Goal: Task Accomplishment & Management: Use online tool/utility

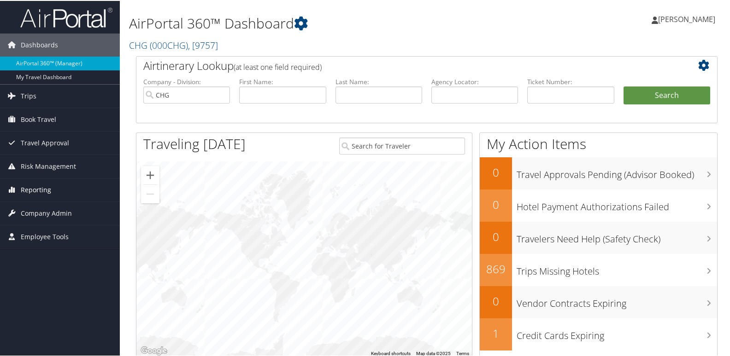
click at [41, 188] on span "Reporting" at bounding box center [36, 189] width 30 height 23
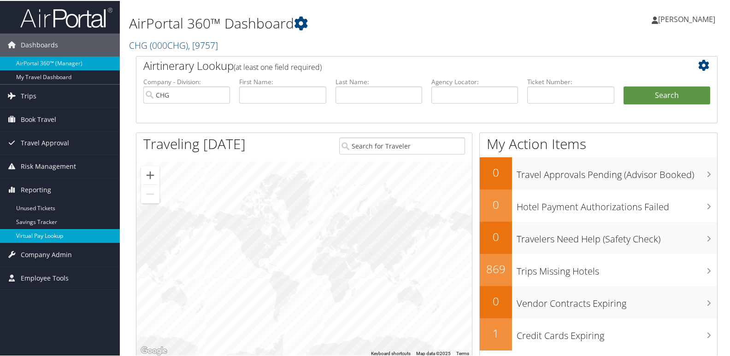
click at [42, 232] on link "Virtual Pay Lookup" at bounding box center [60, 235] width 120 height 14
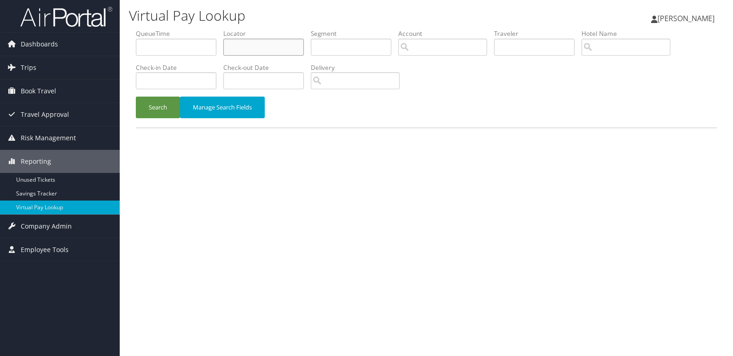
click at [236, 46] on input "text" at bounding box center [263, 47] width 81 height 17
paste input "JTYQXC"
type input "JTYQXC"
click at [150, 105] on button "Search" at bounding box center [158, 108] width 44 height 22
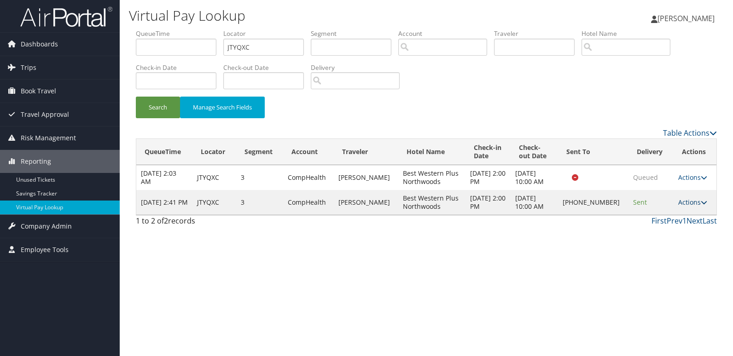
click at [691, 203] on link "Actions" at bounding box center [692, 202] width 29 height 9
click at [650, 233] on link "Logs" at bounding box center [661, 232] width 79 height 16
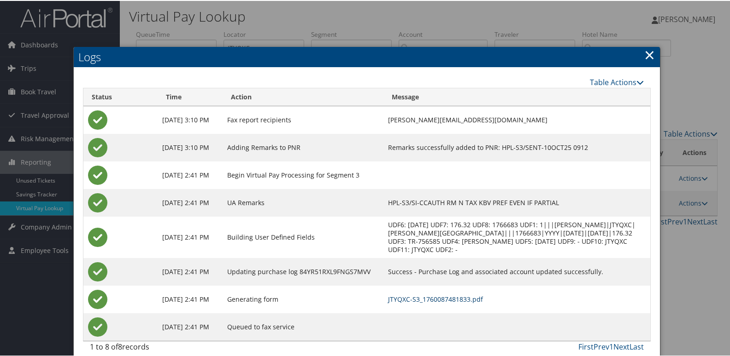
click at [463, 295] on link "JTYQXC-S3_1760087481833.pdf" at bounding box center [435, 298] width 95 height 9
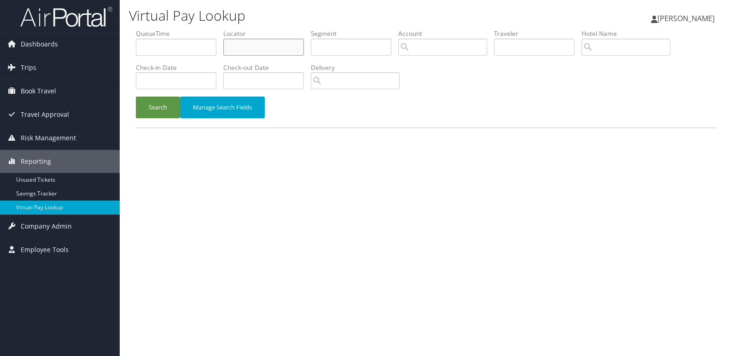
click at [239, 51] on input "text" at bounding box center [263, 47] width 81 height 17
paste input "CTUDZM"
click at [163, 101] on button "Search" at bounding box center [158, 108] width 44 height 22
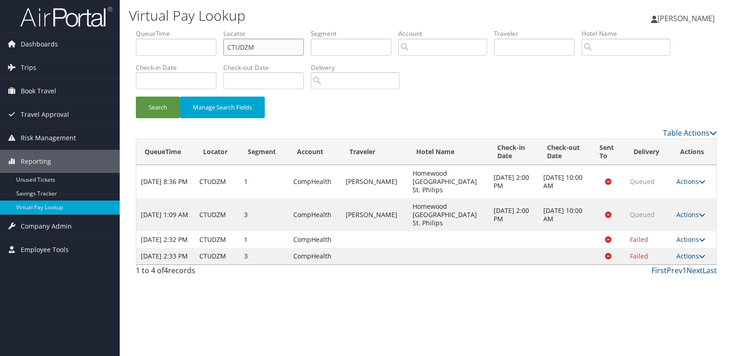
drag, startPoint x: 271, startPoint y: 53, endPoint x: 181, endPoint y: 67, distance: 90.8
click at [181, 29] on ul "QueueTime Locator CTUDZM Segment Account Traveler Hotel Name Check-in Date Chec…" at bounding box center [426, 29] width 581 height 0
paste input "FKLROO"
type input "FKLROO"
click at [164, 105] on button "Search" at bounding box center [158, 108] width 44 height 22
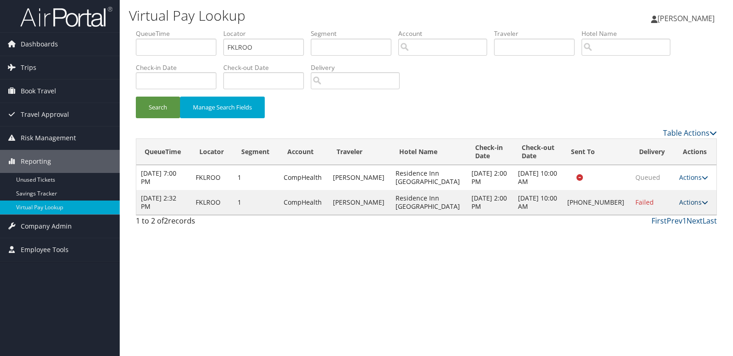
click at [692, 207] on link "Actions" at bounding box center [693, 202] width 29 height 9
click at [664, 238] on link "Logs" at bounding box center [662, 236] width 79 height 16
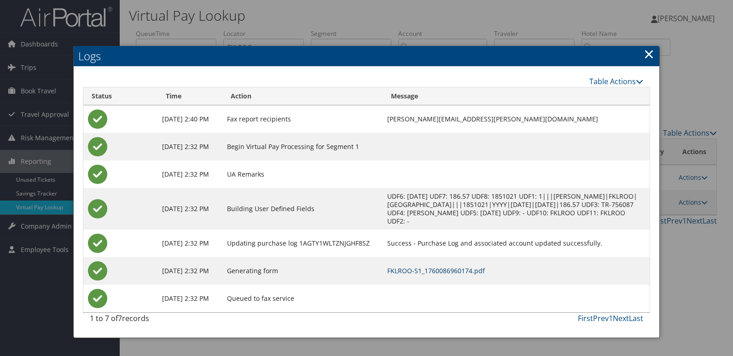
click at [448, 271] on link "FKLROO-S1_1760086960174.pdf" at bounding box center [436, 271] width 98 height 9
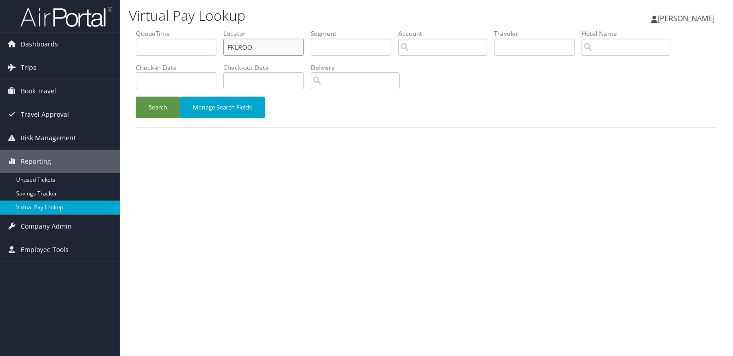
drag, startPoint x: 267, startPoint y: 51, endPoint x: 147, endPoint y: 49, distance: 119.3
click at [147, 29] on ul "QueueTime Locator FKLROO Segment Account Traveler Hotel Name Check-in Date Chec…" at bounding box center [426, 29] width 581 height 0
paste input "OTACKK"
type input "OTACKK"
click at [160, 107] on button "Search" at bounding box center [158, 108] width 44 height 22
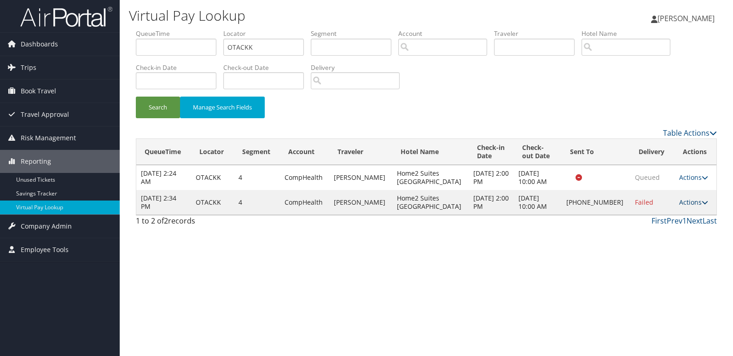
click at [691, 200] on link "Actions" at bounding box center [693, 202] width 29 height 9
click at [651, 228] on link "Logs" at bounding box center [660, 232] width 79 height 16
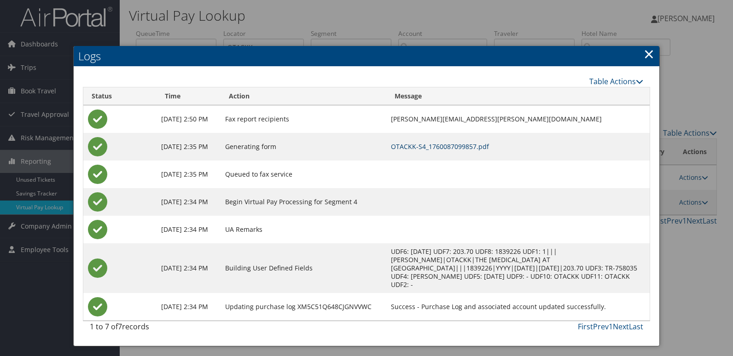
click at [459, 144] on link "OTACKK-S4_1760087099857.pdf" at bounding box center [440, 146] width 98 height 9
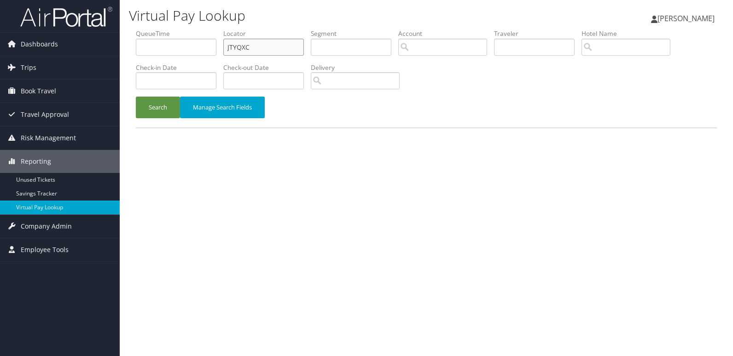
drag, startPoint x: 255, startPoint y: 45, endPoint x: 168, endPoint y: 50, distance: 87.2
click at [170, 29] on ul "QueueTime Locator JTYQXC Segment Account Traveler Hotel Name Check-in Date Chec…" at bounding box center [426, 29] width 581 height 0
paste input "HDEXA"
type input "JHDEXA"
click at [166, 102] on button "Search" at bounding box center [158, 108] width 44 height 22
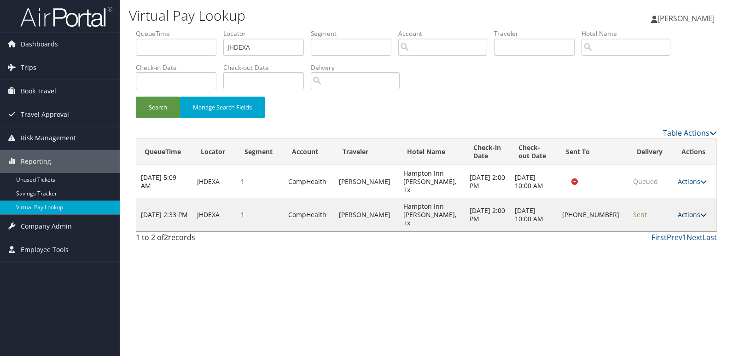
click at [679, 210] on link "Actions" at bounding box center [692, 214] width 29 height 9
click at [650, 226] on link "Logs" at bounding box center [660, 232] width 79 height 16
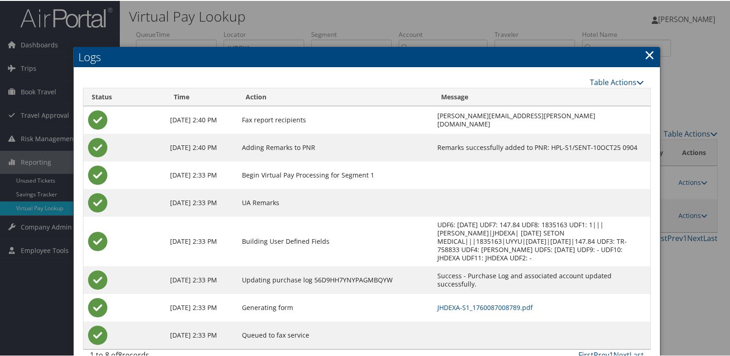
scroll to position [18, 0]
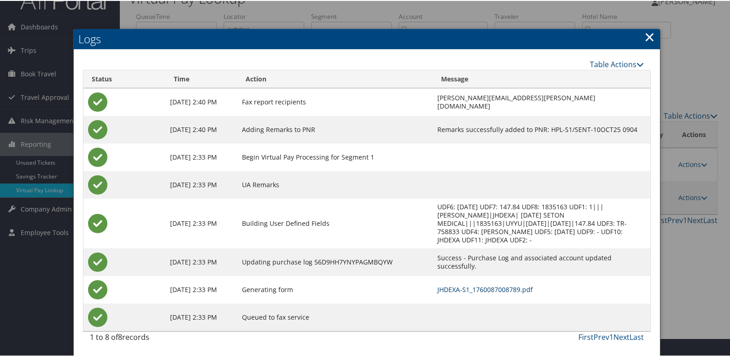
drag, startPoint x: 459, startPoint y: 287, endPoint x: 452, endPoint y: 293, distance: 8.8
click at [460, 287] on link "JHDEXA-S1_1760087008789.pdf" at bounding box center [484, 289] width 95 height 9
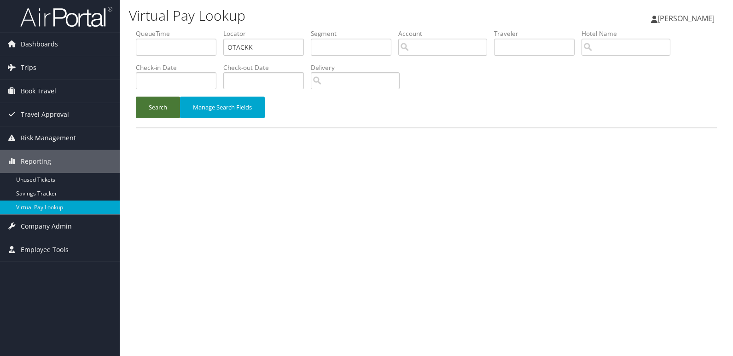
click at [156, 107] on button "Search" at bounding box center [158, 108] width 44 height 22
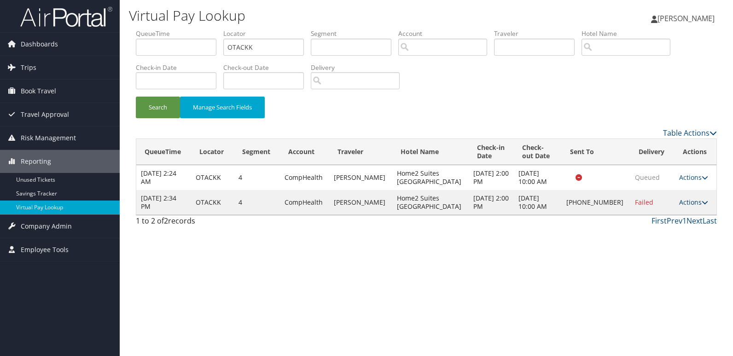
click at [702, 205] on icon at bounding box center [705, 202] width 6 height 6
click at [647, 230] on link "Logs" at bounding box center [660, 232] width 79 height 16
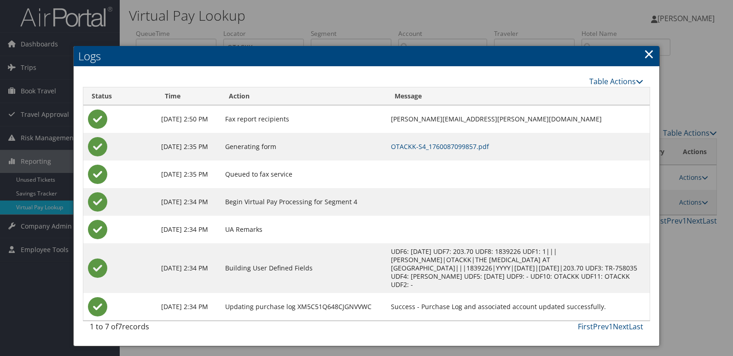
click at [443, 151] on td "OTACKK-S4_1760087099857.pdf" at bounding box center [517, 147] width 263 height 28
click at [448, 147] on link "OTACKK-S4_1760087099857.pdf" at bounding box center [440, 146] width 98 height 9
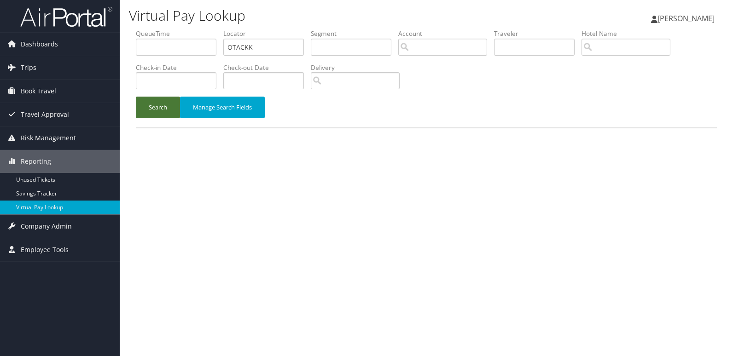
click at [151, 111] on button "Search" at bounding box center [158, 108] width 44 height 22
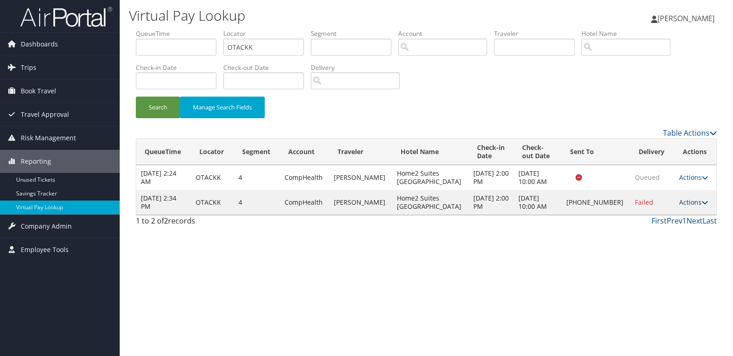
click at [684, 199] on link "Actions" at bounding box center [693, 202] width 29 height 9
click at [649, 228] on link "Logs" at bounding box center [660, 232] width 79 height 16
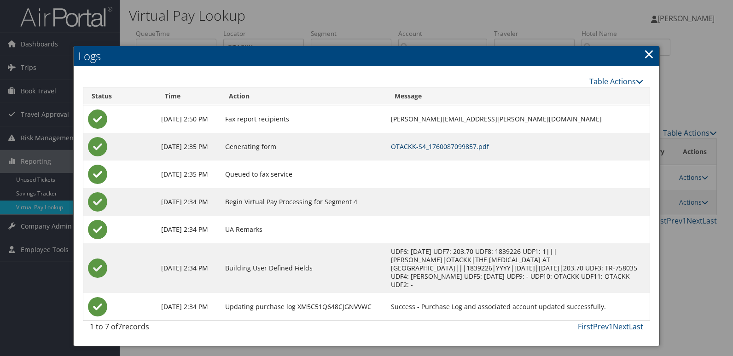
click at [433, 147] on link "OTACKK-S4_1760087099857.pdf" at bounding box center [440, 146] width 98 height 9
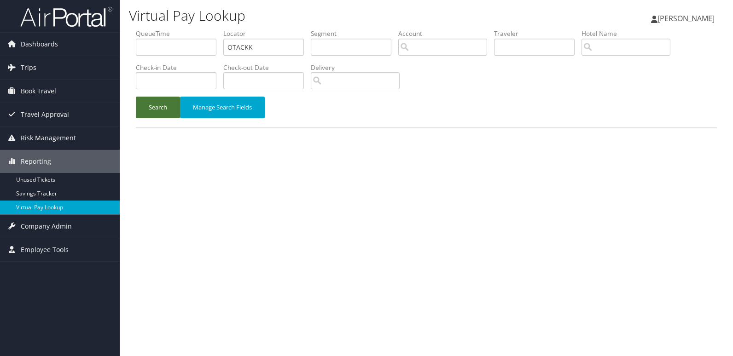
click at [151, 109] on button "Search" at bounding box center [158, 108] width 44 height 22
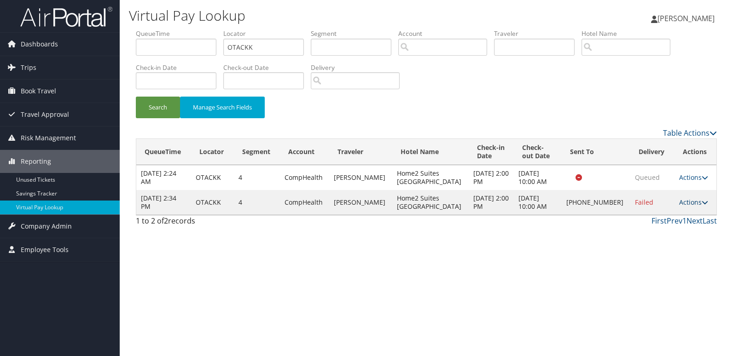
click at [682, 200] on link "Actions" at bounding box center [693, 202] width 29 height 9
click at [645, 221] on link "Resend" at bounding box center [660, 216] width 79 height 16
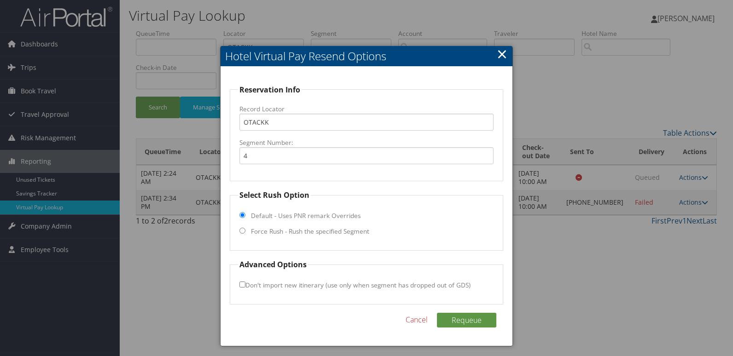
click at [279, 232] on label "Force Rush - Rush the specified Segment" at bounding box center [310, 231] width 118 height 9
click at [245, 232] on input "Force Rush - Rush the specified Segment" at bounding box center [242, 231] width 6 height 6
radio input "true"
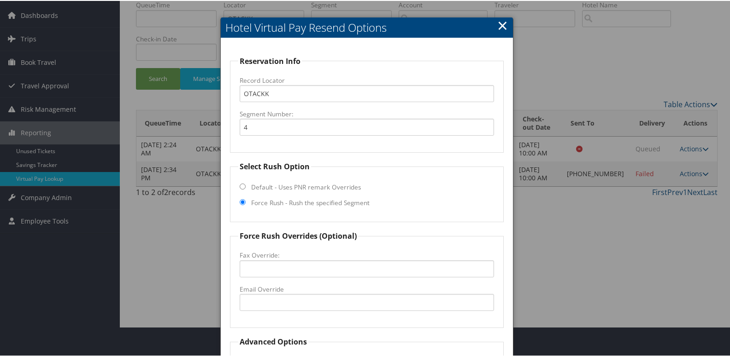
scroll to position [46, 0]
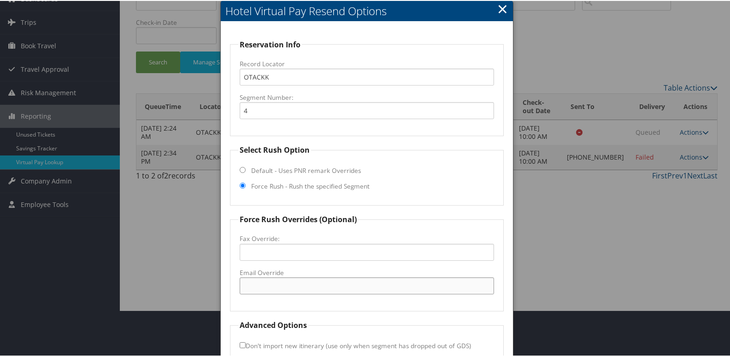
click at [272, 279] on input "Email Override" at bounding box center [366, 285] width 255 height 17
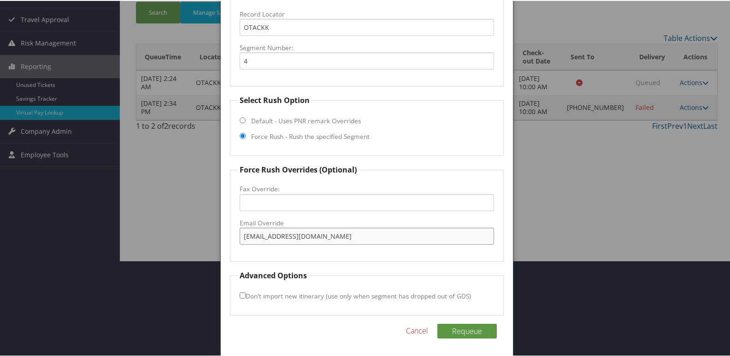
scroll to position [96, 0]
type input "home2bnace@gmail.com"
click at [241, 294] on input "Don't import new itinerary (use only when segment has dropped out of GDS)" at bounding box center [242, 295] width 6 height 6
checkbox input "true"
click at [467, 334] on button "Requeue" at bounding box center [466, 330] width 59 height 15
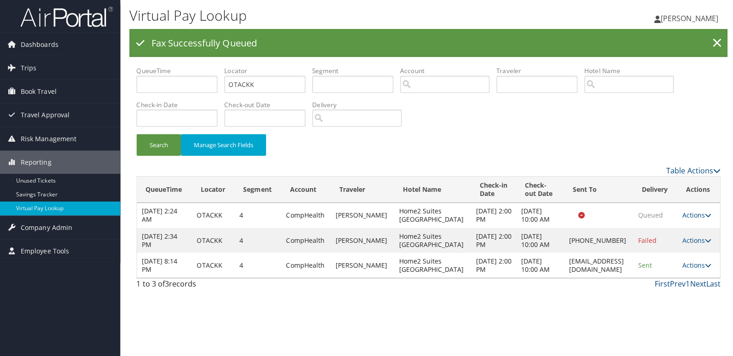
scroll to position [0, 0]
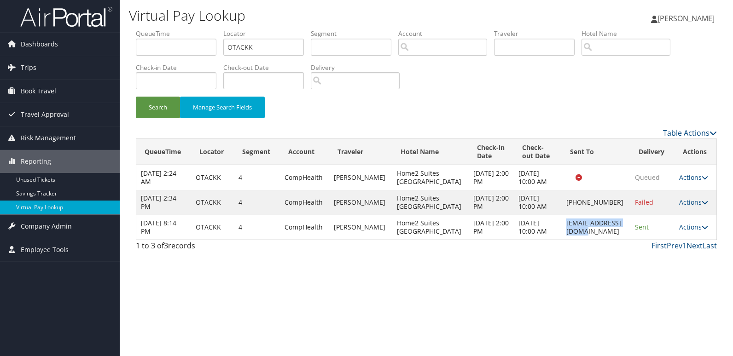
drag, startPoint x: 539, startPoint y: 247, endPoint x: 617, endPoint y: 247, distance: 77.4
click at [617, 240] on td "home2bnace@gmail.com" at bounding box center [596, 227] width 69 height 25
copy td "home2bnace@gmail.com"
click at [692, 232] on link "Actions" at bounding box center [693, 227] width 29 height 9
click at [674, 273] on link "Logs" at bounding box center [676, 277] width 58 height 16
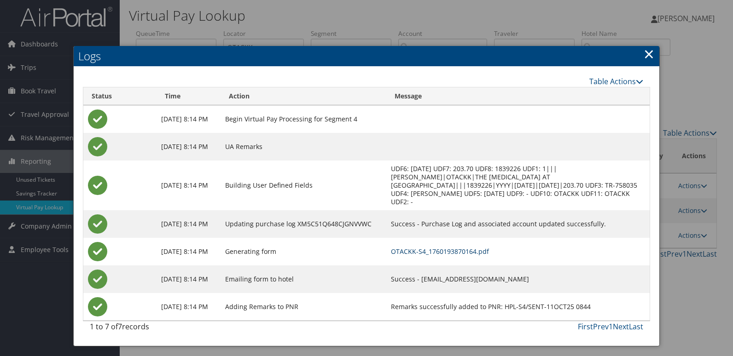
drag, startPoint x: 500, startPoint y: 252, endPoint x: 506, endPoint y: 253, distance: 5.6
click at [489, 252] on link "OTACKK-S4_1760193870164.pdf" at bounding box center [440, 251] width 98 height 9
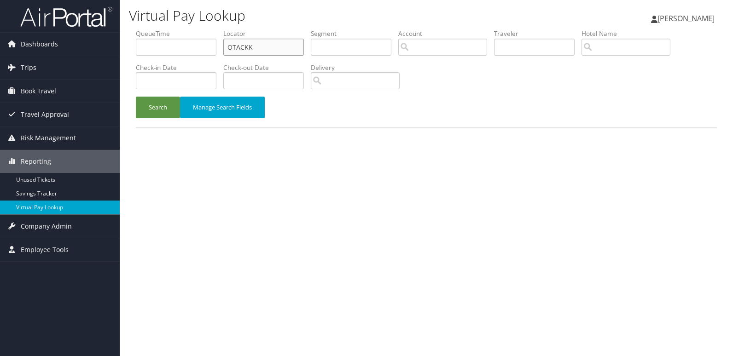
drag, startPoint x: 253, startPoint y: 49, endPoint x: 193, endPoint y: 51, distance: 59.9
click at [193, 29] on ul "QueueTime Locator OTACKK Segment Account Traveler Hotel Name Check-in Date Chec…" at bounding box center [426, 29] width 581 height 0
type input "v"
paste input "YTJCLJ"
type input "YTJCLJ"
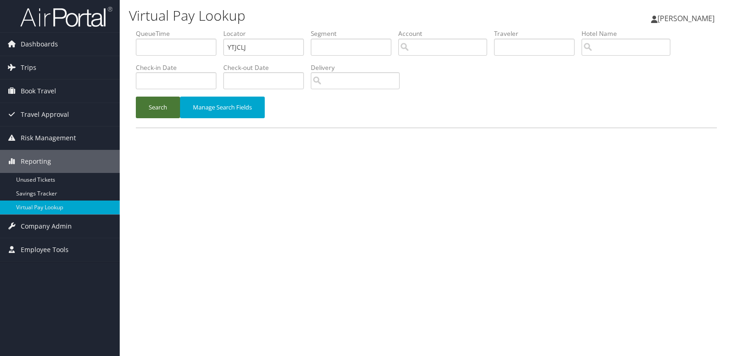
click at [166, 110] on button "Search" at bounding box center [158, 108] width 44 height 22
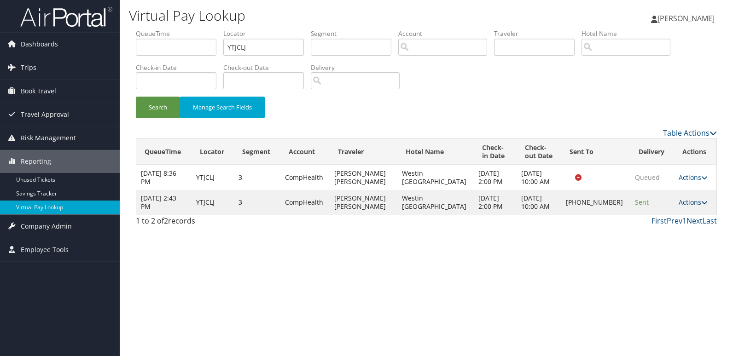
click at [686, 202] on link "Actions" at bounding box center [693, 202] width 29 height 9
click at [653, 232] on link "Logs" at bounding box center [661, 232] width 79 height 16
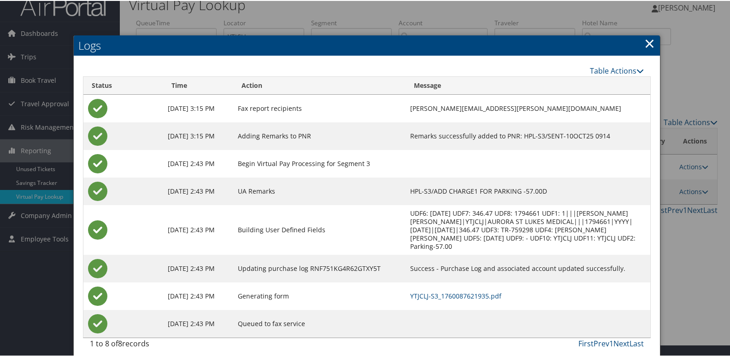
scroll to position [18, 0]
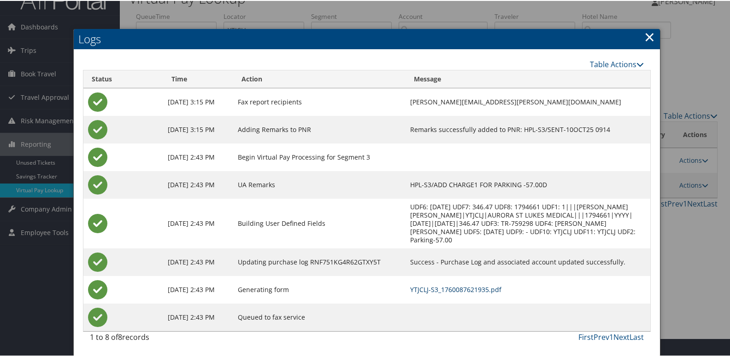
click at [441, 291] on link "YTJCLJ-S3_1760087621935.pdf" at bounding box center [455, 289] width 91 height 9
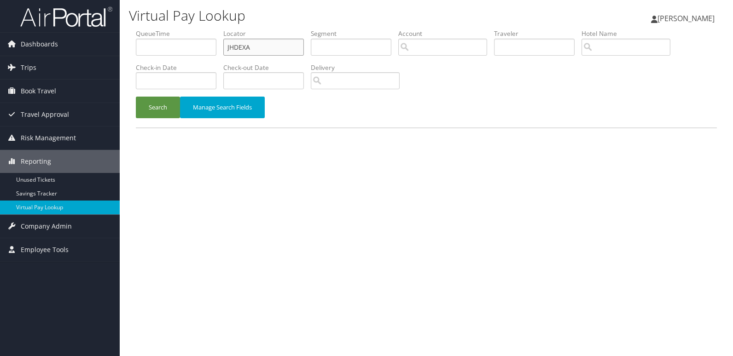
drag, startPoint x: 261, startPoint y: 49, endPoint x: 199, endPoint y: 57, distance: 62.2
click at [204, 29] on ul "QueueTime Locator JHDEXA Segment Account Traveler Hotel Name Check-in Date Chec…" at bounding box center [426, 29] width 581 height 0
paste input "FFVPXK"
type input "FFVPXK"
click at [151, 104] on button "Search" at bounding box center [158, 108] width 44 height 22
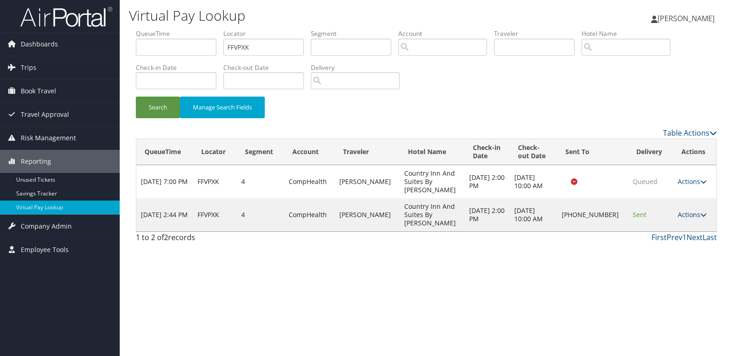
click at [701, 212] on icon at bounding box center [704, 215] width 6 height 6
click at [667, 228] on link "Logs" at bounding box center [661, 232] width 79 height 16
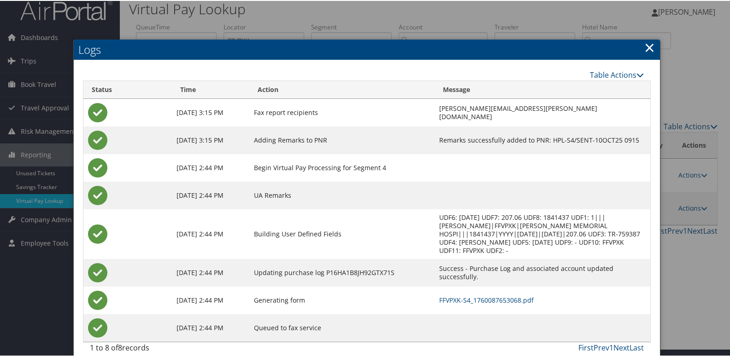
scroll to position [10, 0]
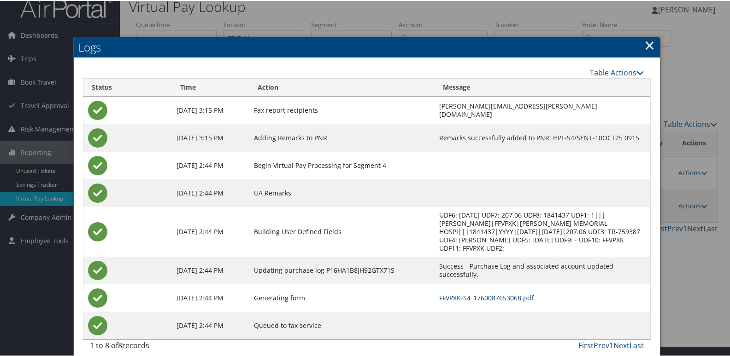
click at [439, 293] on link "FFVPXK-S4_1760087653068.pdf" at bounding box center [486, 297] width 94 height 9
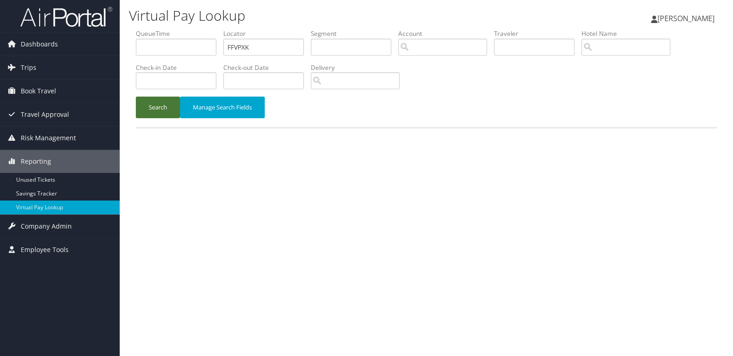
click at [157, 112] on button "Search" at bounding box center [158, 108] width 44 height 22
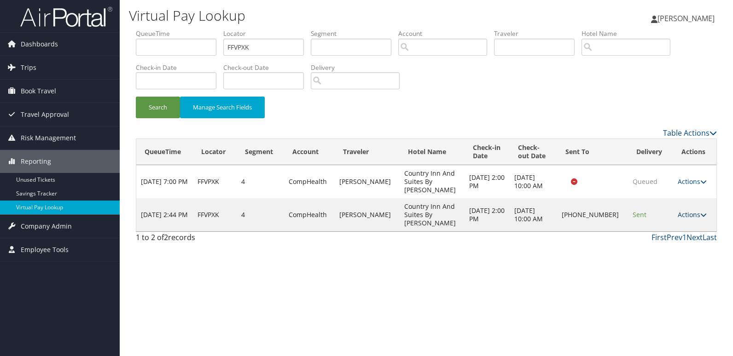
click at [690, 210] on link "Actions" at bounding box center [692, 214] width 29 height 9
click at [666, 226] on link "Logs" at bounding box center [661, 232] width 79 height 16
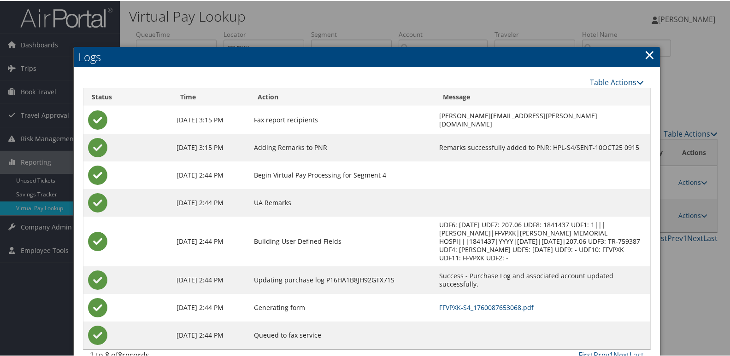
scroll to position [10, 0]
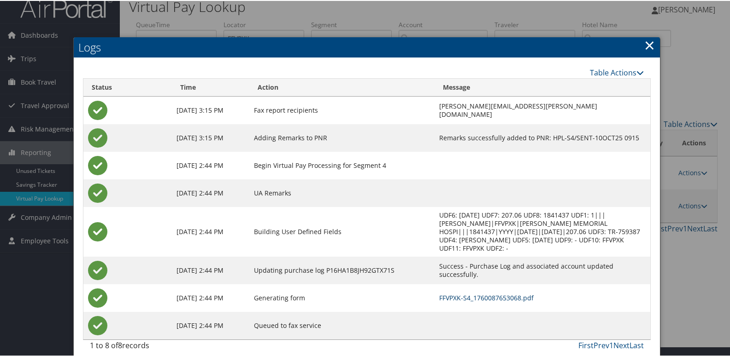
click at [439, 293] on link "FFVPXK-S4_1760087653068.pdf" at bounding box center [486, 297] width 94 height 9
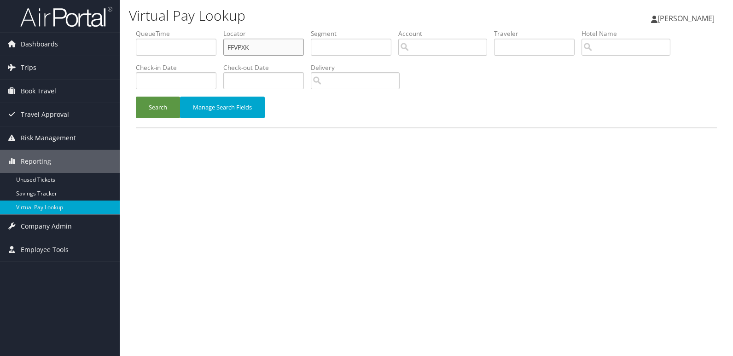
drag, startPoint x: 269, startPoint y: 44, endPoint x: 155, endPoint y: 53, distance: 114.6
click at [160, 29] on ul "QueueTime Locator FFVPXK Segment Account Traveler Hotel Name Check-in Date Chec…" at bounding box center [426, 29] width 581 height 0
paste input "AQVDVU"
type input "AQVDVU"
click at [155, 101] on button "Search" at bounding box center [158, 108] width 44 height 22
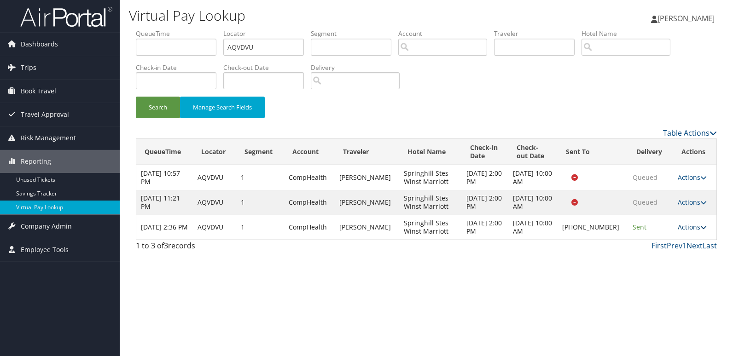
click at [691, 228] on link "Actions" at bounding box center [692, 227] width 29 height 9
click at [646, 258] on link "Logs" at bounding box center [661, 257] width 79 height 16
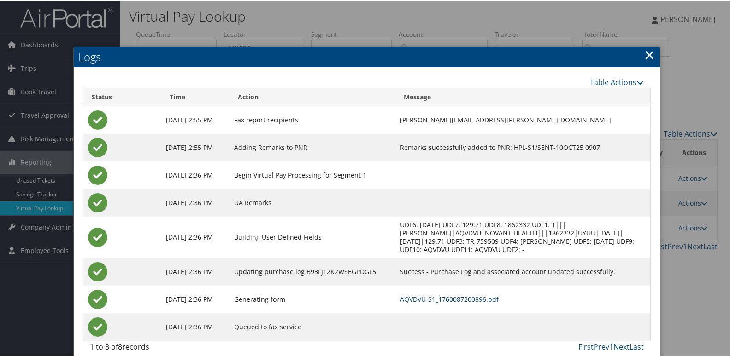
click at [476, 298] on link "AQVDVU-S1_1760087200896.pdf" at bounding box center [449, 298] width 99 height 9
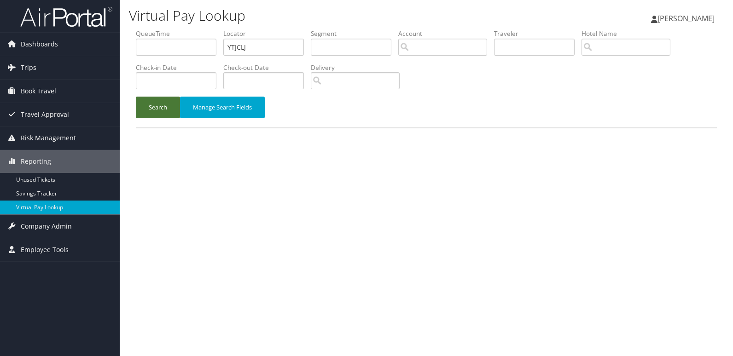
click at [167, 115] on button "Search" at bounding box center [158, 108] width 44 height 22
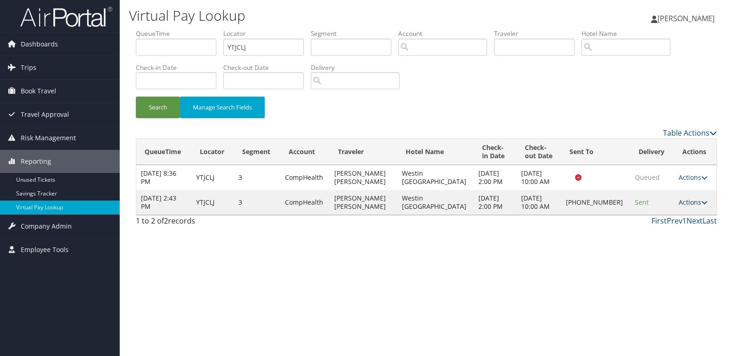
click at [686, 202] on link "Actions" at bounding box center [693, 202] width 29 height 9
click at [650, 215] on link "Resend" at bounding box center [661, 216] width 79 height 16
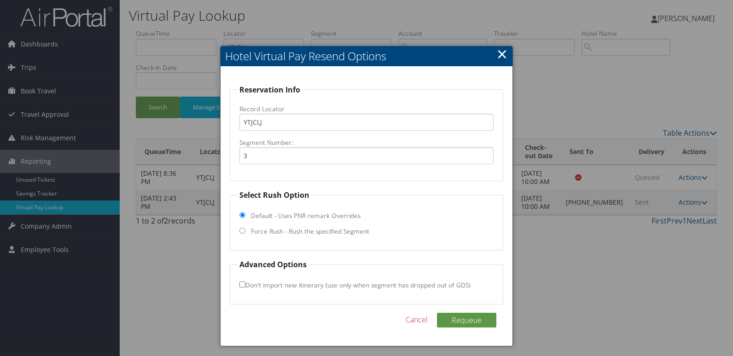
drag, startPoint x: 272, startPoint y: 230, endPoint x: 247, endPoint y: 204, distance: 36.2
click at [271, 231] on label "Force Rush - Rush the specified Segment" at bounding box center [310, 231] width 118 height 9
click at [245, 231] on input "Force Rush - Rush the specified Segment" at bounding box center [242, 231] width 6 height 6
radio input "true"
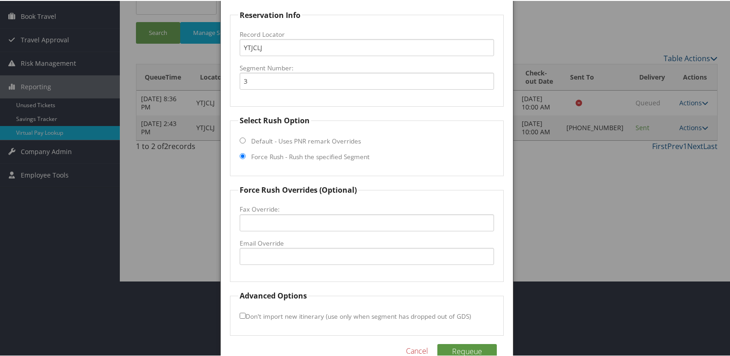
scroll to position [92, 0]
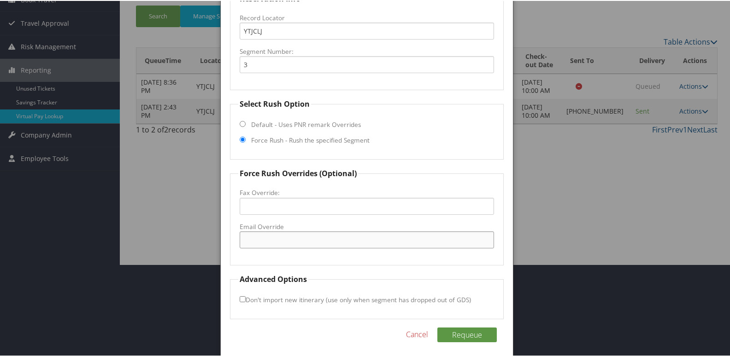
click at [258, 235] on input "Email Override" at bounding box center [366, 239] width 255 height 17
click at [417, 337] on link "Cancel" at bounding box center [417, 333] width 22 height 11
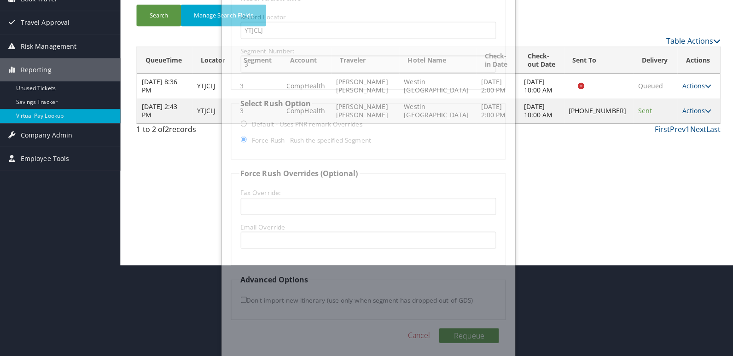
scroll to position [0, 0]
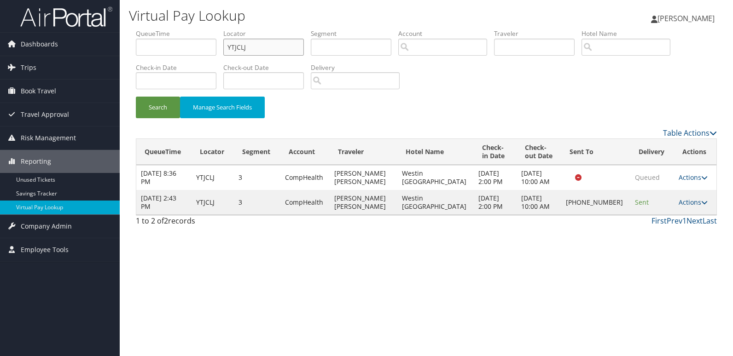
drag, startPoint x: 222, startPoint y: 56, endPoint x: 197, endPoint y: 61, distance: 25.7
click at [199, 29] on ul "QueueTime Locator YTJCLJ Segment Account Traveler Hotel Name Check-in Date Chec…" at bounding box center [426, 29] width 581 height 0
paste input "HIQKEU"
type input "HIQKEU"
click at [157, 111] on button "Search" at bounding box center [158, 108] width 44 height 22
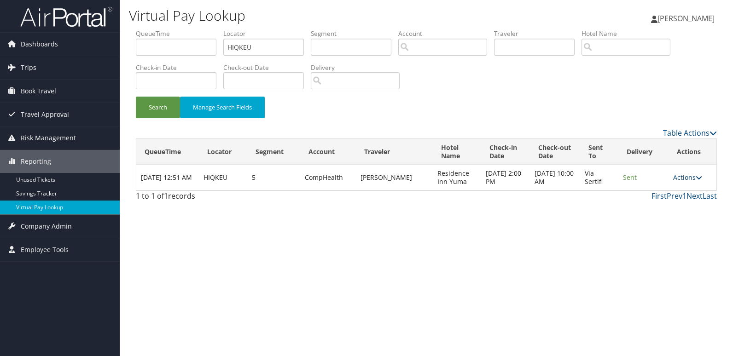
click at [692, 178] on link "Actions" at bounding box center [687, 177] width 29 height 9
click at [671, 204] on link "Logs" at bounding box center [671, 207] width 58 height 16
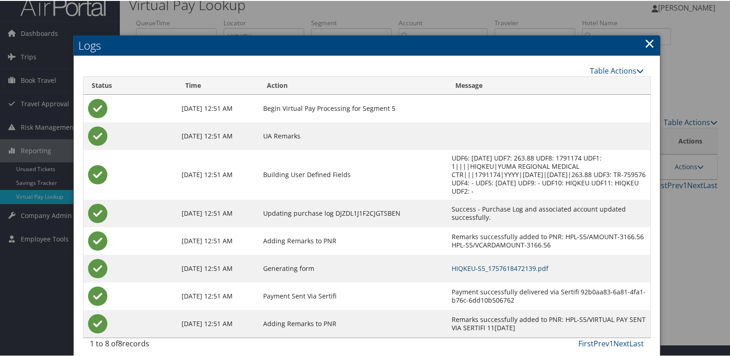
scroll to position [18, 0]
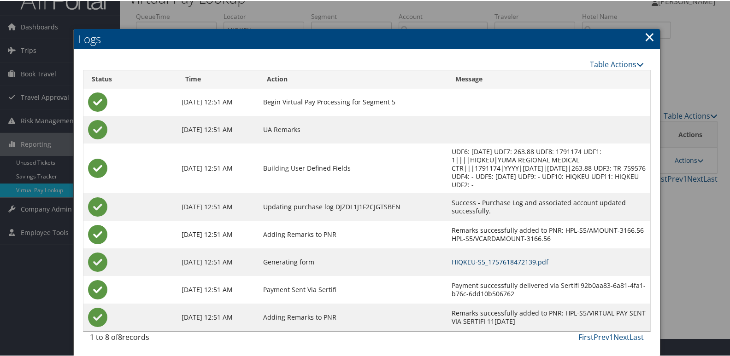
click at [471, 260] on link "HIQKEU-S5_1757618472139.pdf" at bounding box center [499, 261] width 97 height 9
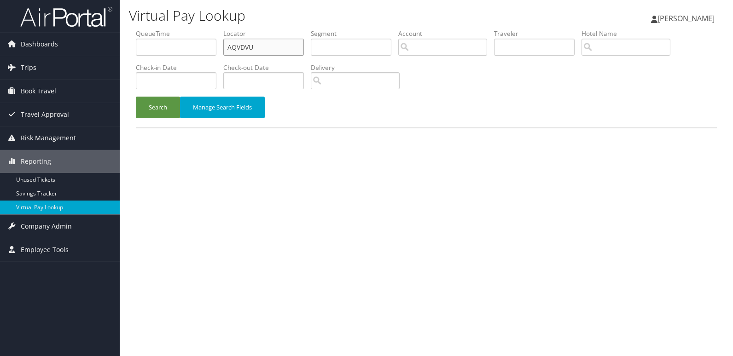
drag, startPoint x: 266, startPoint y: 47, endPoint x: 203, endPoint y: 60, distance: 64.9
click at [203, 29] on ul "QueueTime Locator AQVDVU Segment Account Traveler Hotel Name Check-in Date Chec…" at bounding box center [426, 29] width 581 height 0
paste input "FFVPXK"
type input "FFVPXK"
click at [175, 97] on button "Search" at bounding box center [158, 108] width 44 height 22
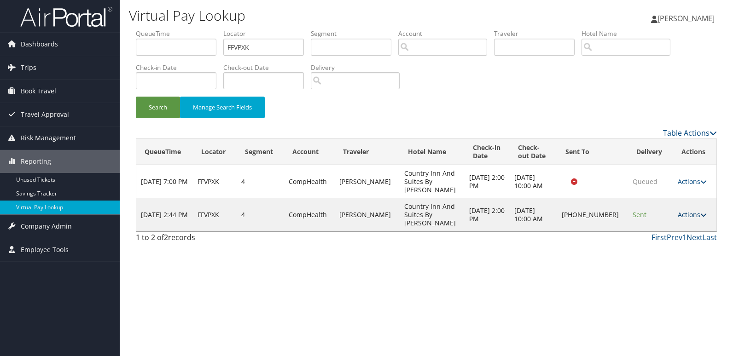
click at [686, 210] on link "Actions" at bounding box center [692, 214] width 29 height 9
click at [649, 228] on link "Logs" at bounding box center [661, 232] width 79 height 16
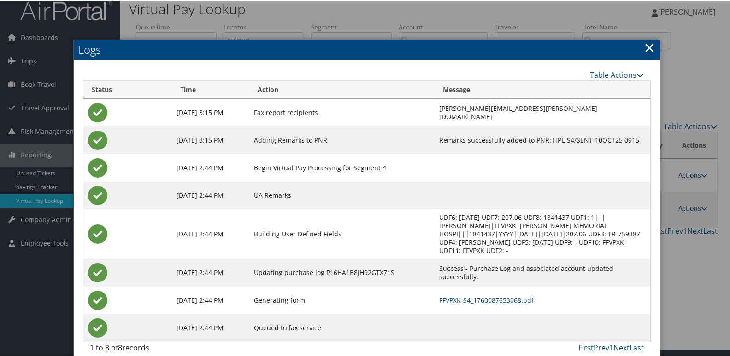
scroll to position [10, 0]
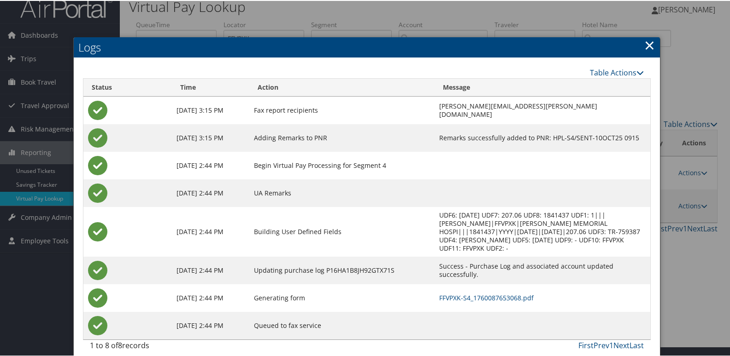
click at [434, 295] on td "FFVPXK-S4_1760087653068.pdf" at bounding box center [541, 298] width 215 height 28
click at [439, 293] on link "FFVPXK-S4_1760087653068.pdf" at bounding box center [486, 297] width 94 height 9
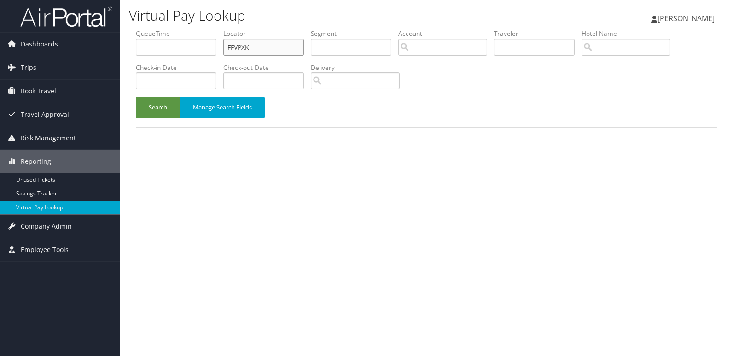
drag, startPoint x: 246, startPoint y: 47, endPoint x: 177, endPoint y: 59, distance: 70.6
click at [179, 29] on ul "QueueTime Locator FFVPXK Segment Account Traveler Hotel Name Check-in Date Chec…" at bounding box center [426, 29] width 581 height 0
paste input "HGPFW"
type input "FHGPFW"
click at [158, 99] on button "Search" at bounding box center [158, 108] width 44 height 22
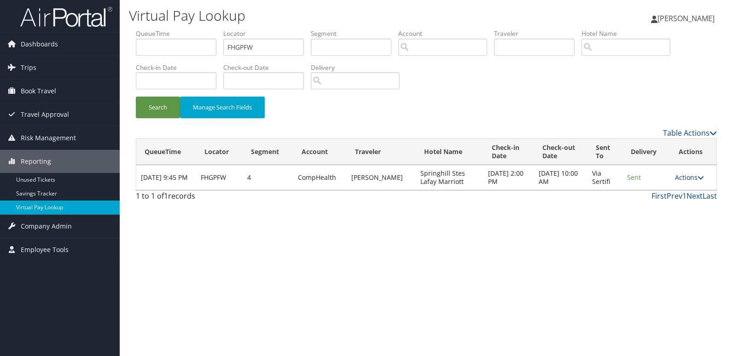
click at [681, 179] on link "Actions" at bounding box center [689, 177] width 29 height 9
click at [660, 202] on link "Logs" at bounding box center [672, 207] width 58 height 16
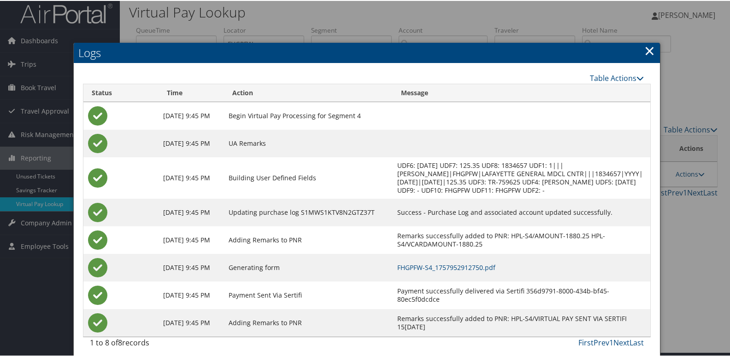
scroll to position [18, 0]
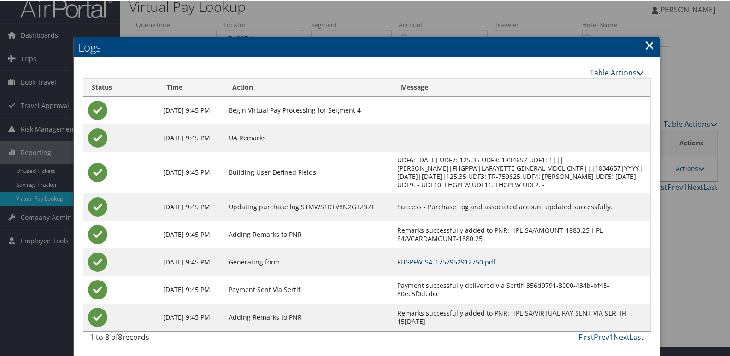
click at [460, 259] on link "FHGPFW-S4_1757952912750.pdf" at bounding box center [446, 261] width 98 height 9
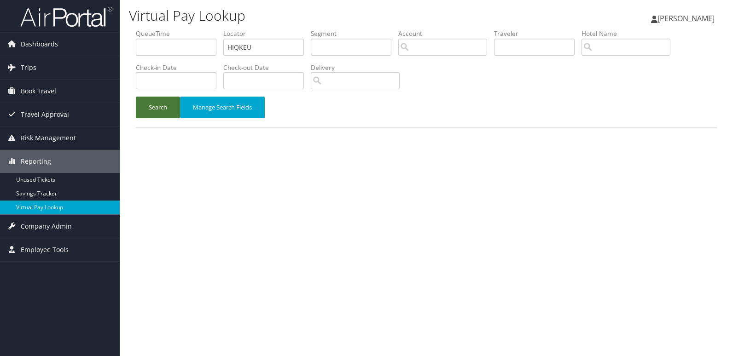
click at [157, 106] on button "Search" at bounding box center [158, 108] width 44 height 22
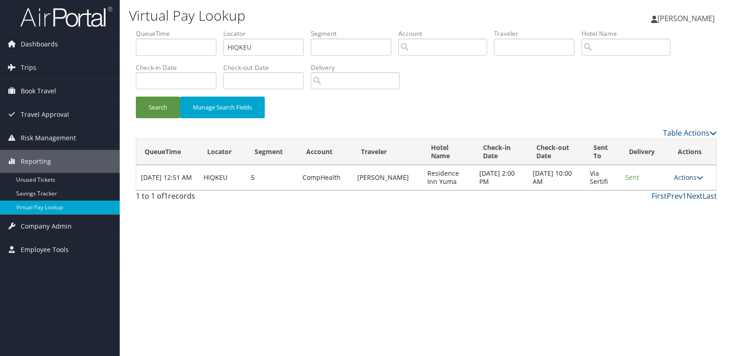
click at [688, 171] on td "Actions Resend Logs View Itinerary" at bounding box center [693, 177] width 47 height 25
click at [688, 179] on link "Actions" at bounding box center [688, 177] width 29 height 9
click at [666, 203] on link "Logs" at bounding box center [672, 207] width 58 height 16
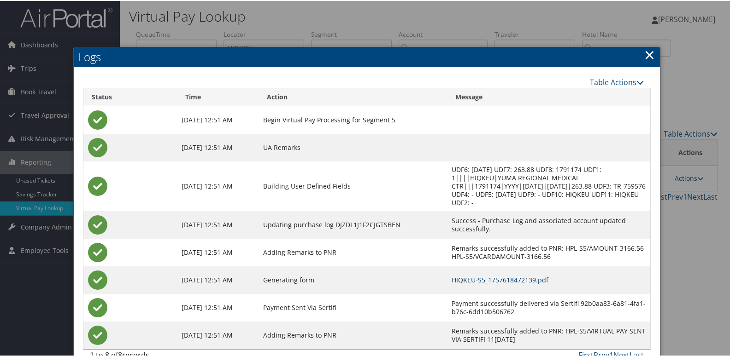
click at [508, 282] on link "HIQKEU-S5_1757618472139.pdf" at bounding box center [499, 279] width 97 height 9
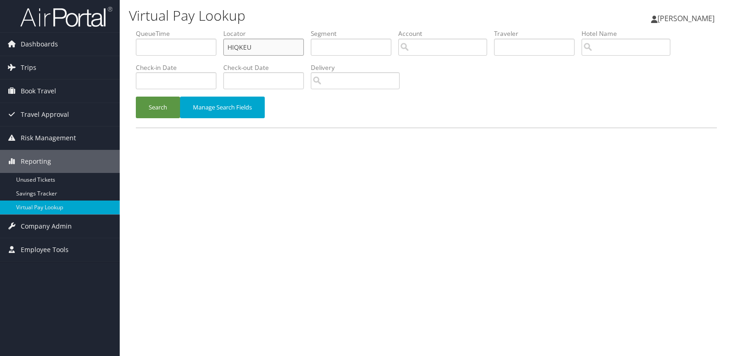
drag, startPoint x: 259, startPoint y: 46, endPoint x: 182, endPoint y: 49, distance: 77.0
click at [188, 29] on ul "QueueTime Locator HIQKEU Segment Account Traveler Hotel Name Check-in Date Chec…" at bounding box center [426, 29] width 581 height 0
paste input "AICRIA"
click at [157, 105] on button "Search" at bounding box center [158, 108] width 44 height 22
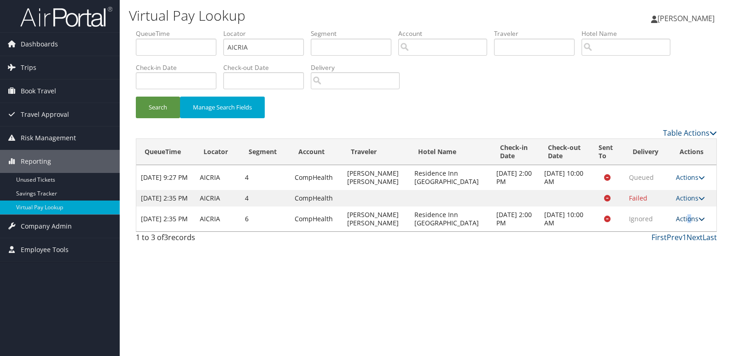
click at [687, 223] on link "Actions" at bounding box center [690, 219] width 29 height 9
drag, startPoint x: 687, startPoint y: 228, endPoint x: 669, endPoint y: 253, distance: 31.3
click at [669, 253] on link "Logs" at bounding box center [672, 257] width 58 height 16
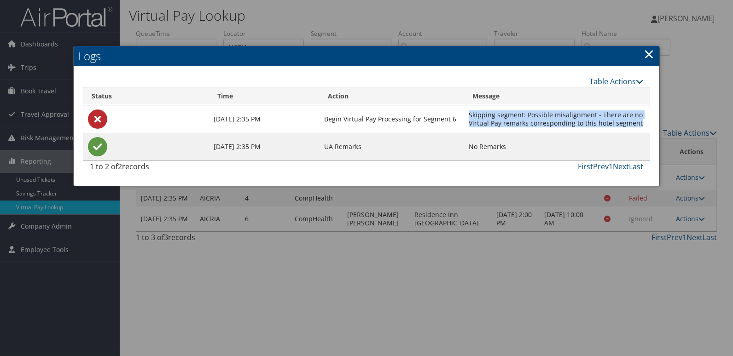
drag, startPoint x: 472, startPoint y: 113, endPoint x: 642, endPoint y: 124, distance: 170.3
click at [641, 124] on td "Skipping segment: Possible misalignment - There are no Virtual Pay remarks corr…" at bounding box center [557, 119] width 186 height 28
copy td "Skipping segment: Possible misalignment - There are no Virtual Pay remarks corr…"
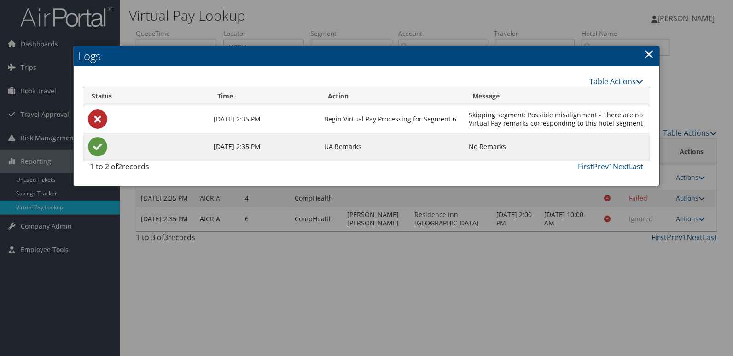
click at [645, 53] on link "×" at bounding box center [649, 54] width 11 height 18
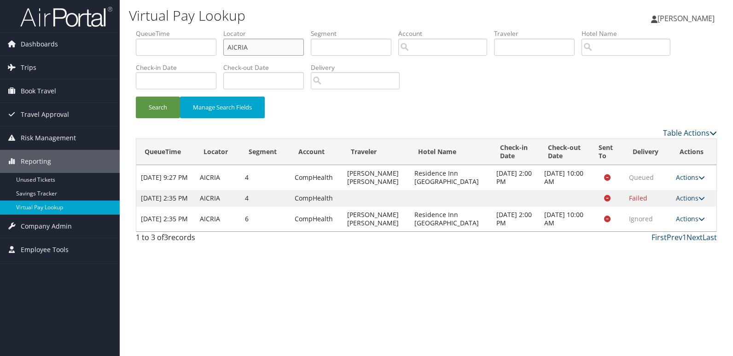
drag, startPoint x: 250, startPoint y: 46, endPoint x: 186, endPoint y: 46, distance: 64.0
click at [192, 29] on ul "QueueTime Locator AICRIA Segment Account Traveler Hotel Name Check-in Date Chec…" at bounding box center [426, 29] width 581 height 0
paste input "NNHXAM"
type input "NNHXAM"
click at [153, 103] on button "Search" at bounding box center [158, 108] width 44 height 22
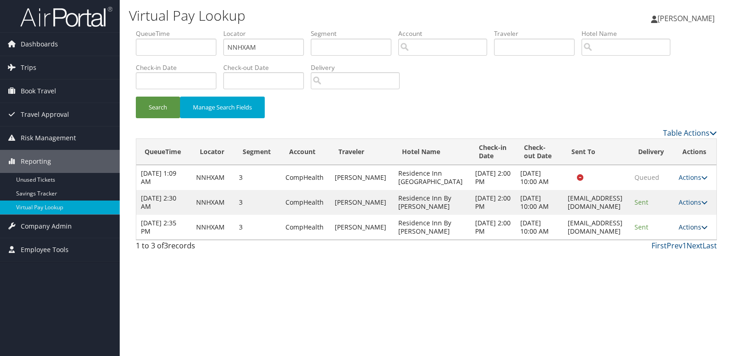
click at [683, 232] on link "Actions" at bounding box center [693, 227] width 29 height 9
click at [673, 280] on link "Logs" at bounding box center [679, 286] width 58 height 16
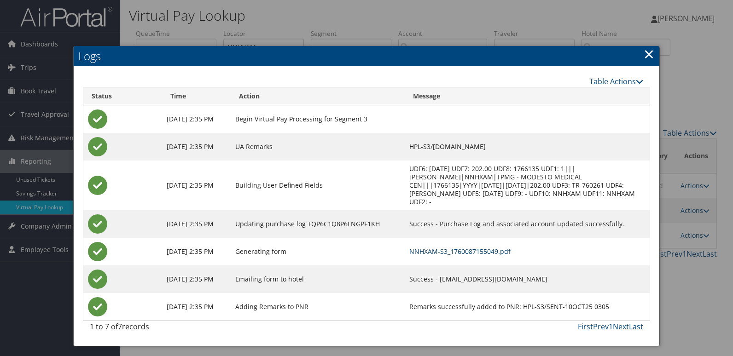
click at [430, 247] on link "NNHXAM-S3_1760087155049.pdf" at bounding box center [459, 251] width 101 height 9
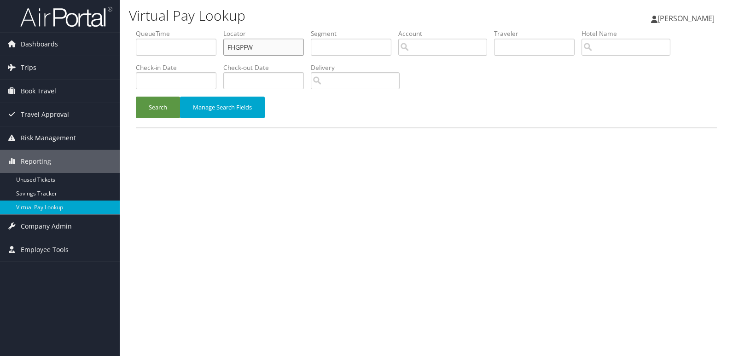
drag, startPoint x: 264, startPoint y: 52, endPoint x: 180, endPoint y: 57, distance: 84.9
click at [180, 29] on ul "QueueTime Locator FHGPFW Segment Account Traveler Hotel Name Check-in Date Chec…" at bounding box center [426, 29] width 581 height 0
paste input "AFYBSV"
type input "AFYBSV"
click at [164, 99] on button "Search" at bounding box center [158, 108] width 44 height 22
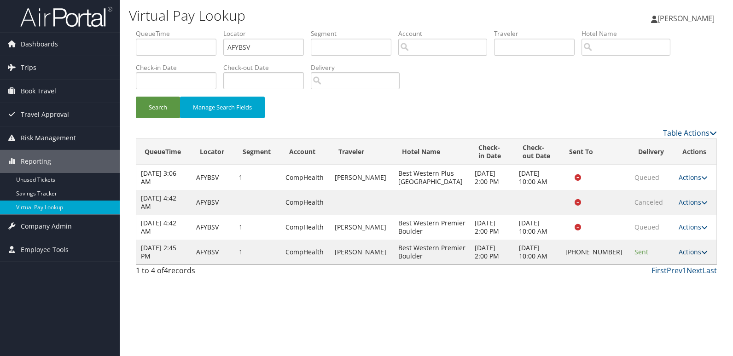
click at [679, 254] on link "Actions" at bounding box center [693, 252] width 29 height 9
click at [657, 280] on link "Logs" at bounding box center [661, 282] width 79 height 16
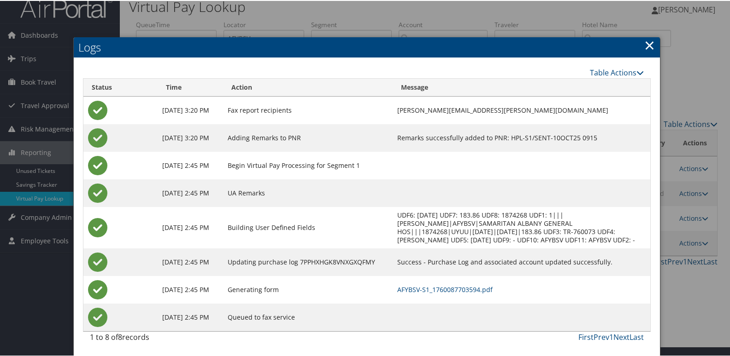
scroll to position [18, 0]
click at [473, 289] on link "AFYBSV-S1_1760087703594.pdf" at bounding box center [444, 289] width 95 height 9
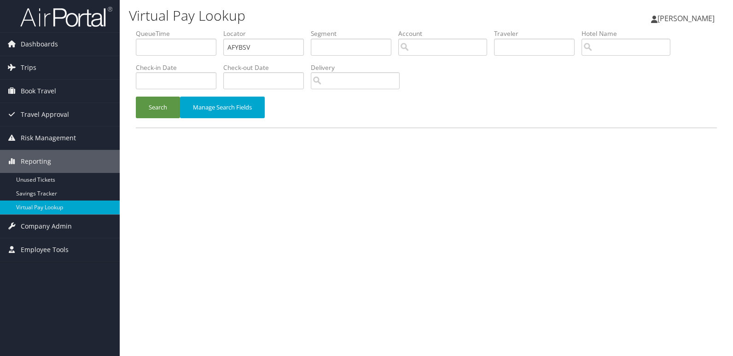
click at [187, 29] on ul "QueueTime Locator AFYBSV Segment Account Traveler Hotel Name Check-in Date Chec…" at bounding box center [426, 29] width 581 height 0
type input "OCLABS"
click at [155, 117] on button "Search" at bounding box center [158, 108] width 44 height 22
click at [153, 108] on button "Search" at bounding box center [158, 108] width 44 height 22
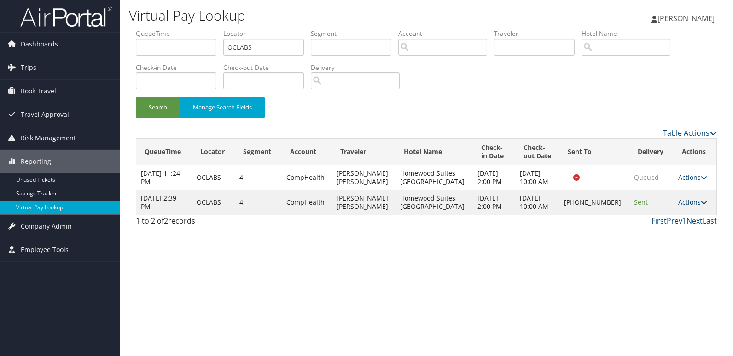
click at [682, 204] on link "Actions" at bounding box center [692, 202] width 29 height 9
click at [657, 234] on link "Logs" at bounding box center [660, 232] width 79 height 16
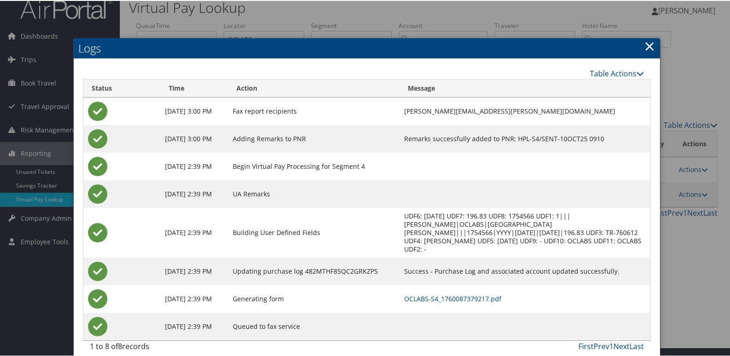
scroll to position [10, 0]
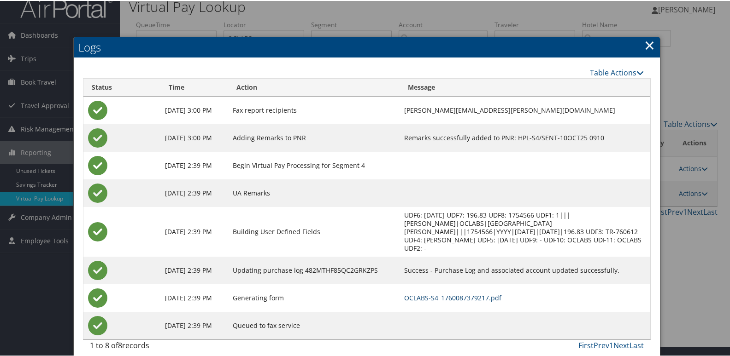
drag, startPoint x: 455, startPoint y: 291, endPoint x: 444, endPoint y: 291, distance: 10.1
click at [455, 293] on link "OCLABS-S4_1760087379217.pdf" at bounding box center [452, 297] width 97 height 9
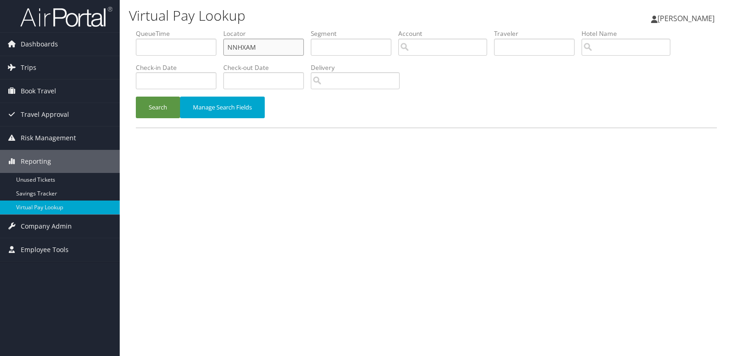
drag, startPoint x: 260, startPoint y: 50, endPoint x: 193, endPoint y: 59, distance: 68.3
click at [207, 29] on ul "QueueTime Locator NNHXAM Segment Account Traveler Hotel Name Check-in Date Chec…" at bounding box center [426, 29] width 581 height 0
paste input "CORQZI"
type input "CORQZI"
click at [159, 111] on button "Search" at bounding box center [158, 108] width 44 height 22
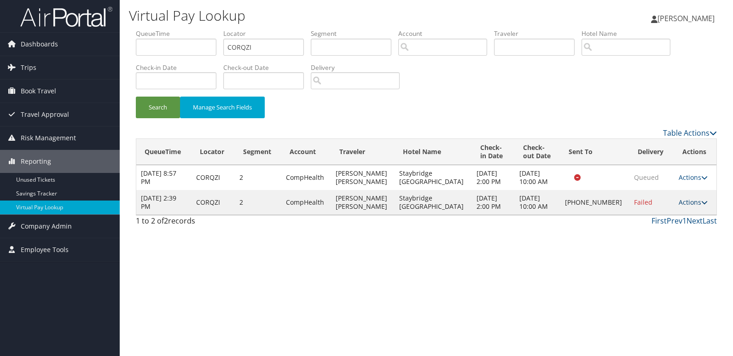
drag, startPoint x: 706, startPoint y: 210, endPoint x: 696, endPoint y: 214, distance: 10.7
click at [705, 210] on td "Actions Resend Logs Delivery Information View Itinerary" at bounding box center [695, 202] width 42 height 25
drag, startPoint x: 695, startPoint y: 214, endPoint x: 691, endPoint y: 218, distance: 5.5
click at [695, 207] on link "Actions" at bounding box center [693, 202] width 29 height 9
click at [654, 244] on link "Logs" at bounding box center [660, 244] width 79 height 16
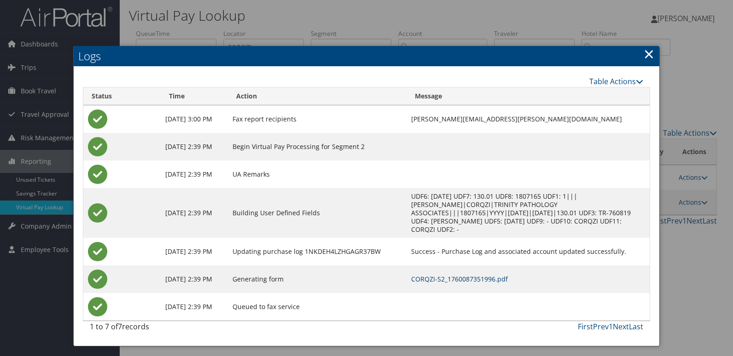
click at [454, 275] on link "CORQZI-S2_1760087351996.pdf" at bounding box center [459, 279] width 97 height 9
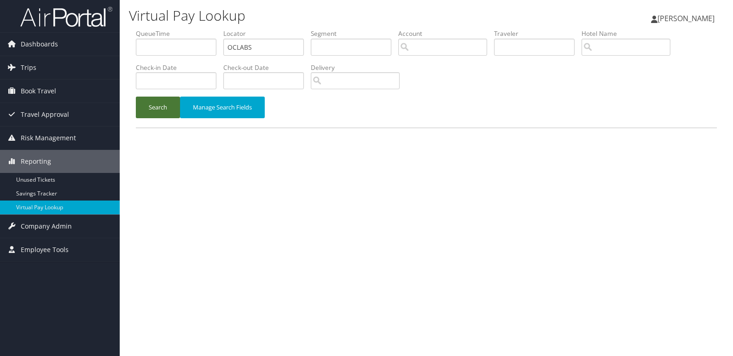
click at [164, 114] on button "Search" at bounding box center [158, 108] width 44 height 22
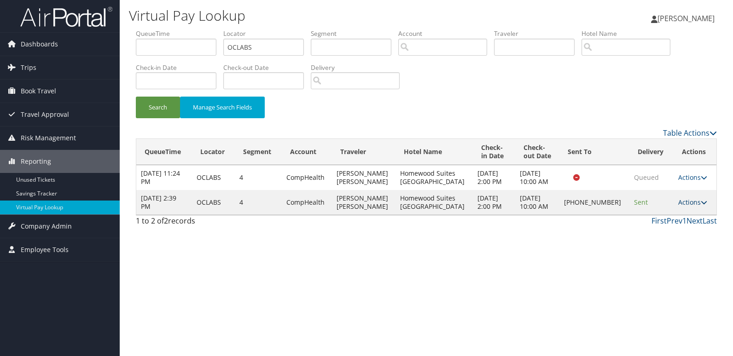
click at [685, 206] on link "Actions" at bounding box center [692, 202] width 29 height 9
click at [648, 222] on link "Resend" at bounding box center [660, 216] width 79 height 16
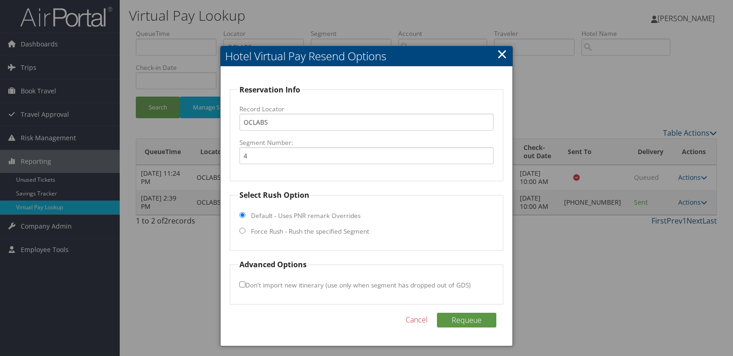
click at [269, 230] on label "Force Rush - Rush the specified Segment" at bounding box center [310, 231] width 118 height 9
click at [245, 230] on input "Force Rush - Rush the specified Segment" at bounding box center [242, 231] width 6 height 6
radio input "true"
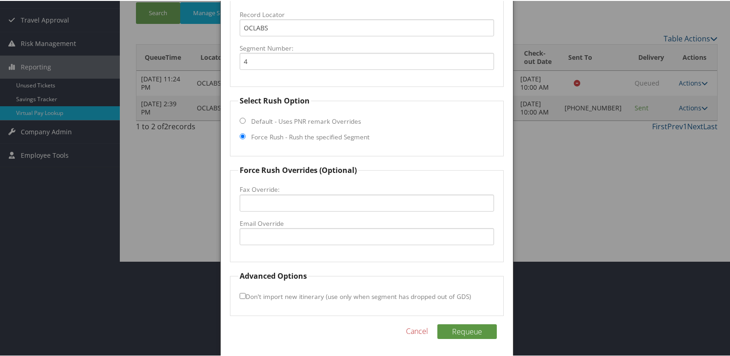
scroll to position [96, 0]
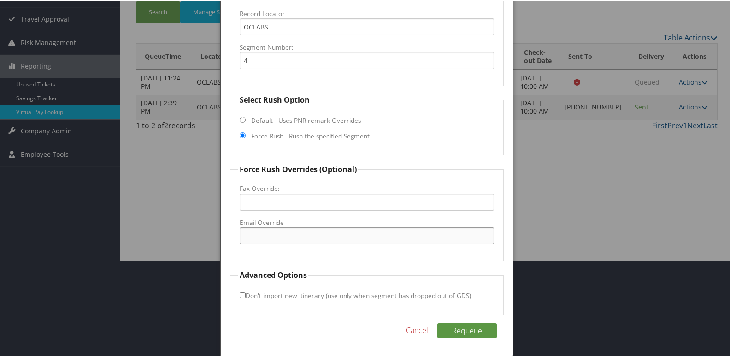
click at [283, 232] on input "Email Override" at bounding box center [366, 235] width 255 height 17
type input "albany.fd@hilton.com"
click at [241, 294] on input "Don't import new itinerary (use only when segment has dropped out of GDS)" at bounding box center [242, 295] width 6 height 6
checkbox input "true"
click at [462, 327] on button "Requeue" at bounding box center [466, 330] width 59 height 15
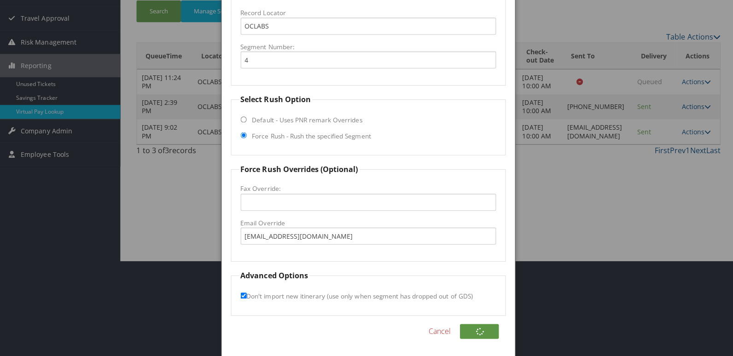
scroll to position [0, 0]
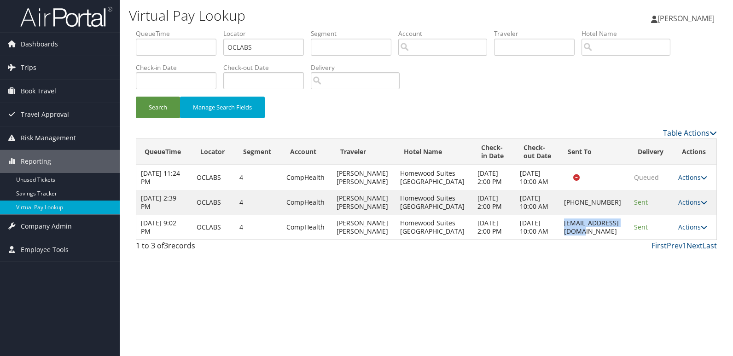
drag, startPoint x: 550, startPoint y: 248, endPoint x: 615, endPoint y: 251, distance: 65.5
click at [615, 240] on td "albany.fd@hilton.com" at bounding box center [595, 227] width 70 height 25
copy td "albany.fd@hilton.com"
click at [699, 232] on link "Actions" at bounding box center [692, 227] width 29 height 9
click at [672, 271] on link "Logs" at bounding box center [675, 277] width 58 height 16
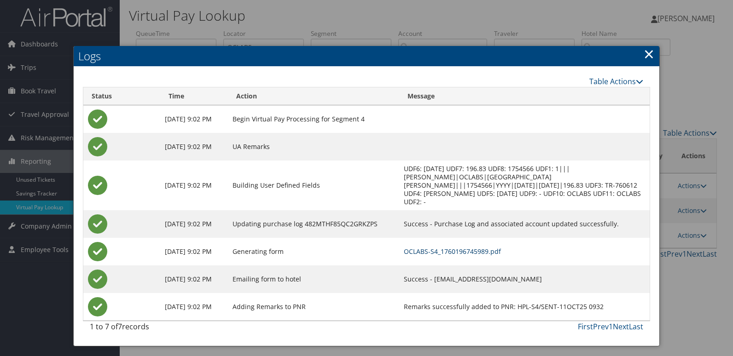
click at [459, 247] on link "OCLABS-S4_1760196745989.pdf" at bounding box center [452, 251] width 97 height 9
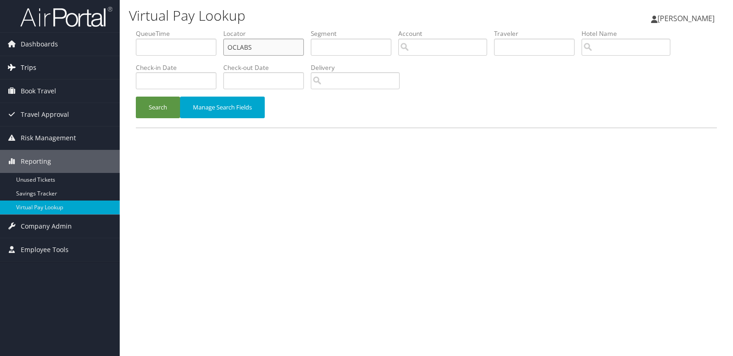
drag, startPoint x: 243, startPoint y: 54, endPoint x: 119, endPoint y: 58, distance: 124.0
click at [125, 58] on div "Virtual Pay Lookup Luke Perry Luke Perry My Settings Travel Agency Contacts Vie…" at bounding box center [426, 178] width 613 height 356
paste input "JGPRXB"
type input "JGPRXB"
click at [158, 109] on button "Search" at bounding box center [158, 108] width 44 height 22
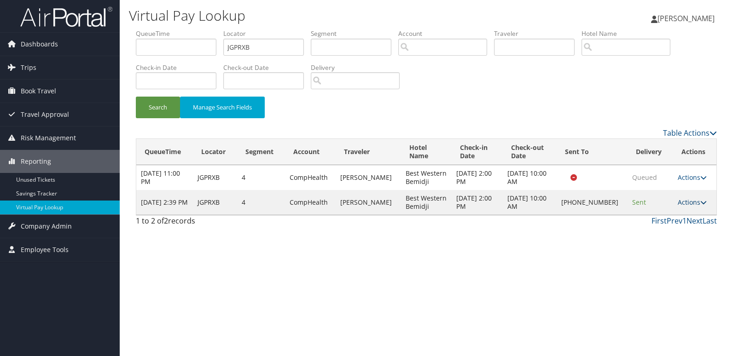
click at [689, 203] on link "Actions" at bounding box center [692, 202] width 29 height 9
click at [648, 233] on link "Logs" at bounding box center [661, 232] width 79 height 16
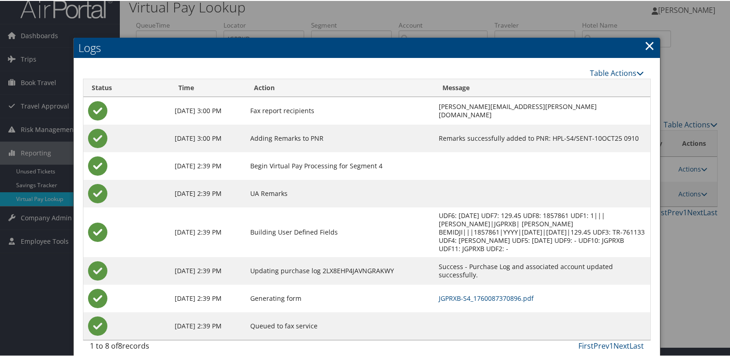
scroll to position [10, 0]
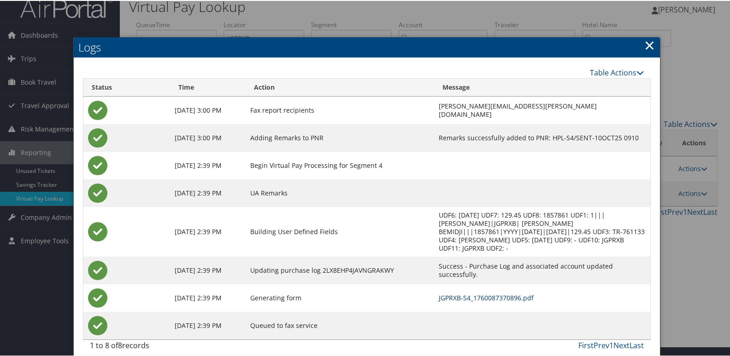
click at [473, 293] on link "JGPRXB-S4_1760087370896.pdf" at bounding box center [485, 297] width 95 height 9
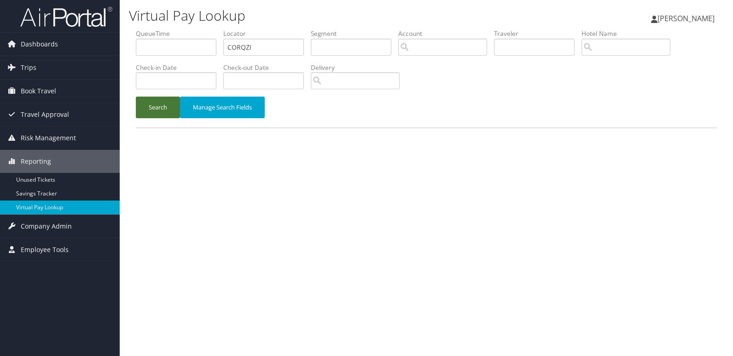
click at [140, 113] on button "Search" at bounding box center [158, 108] width 44 height 22
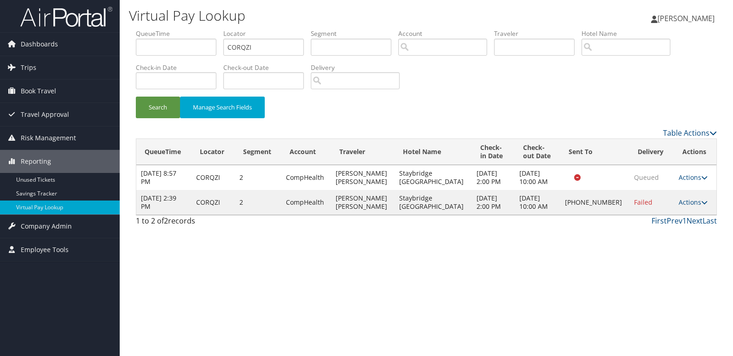
click at [704, 215] on td "Actions Resend Logs Delivery Information View Itinerary" at bounding box center [695, 202] width 42 height 25
click at [701, 206] on icon at bounding box center [704, 202] width 6 height 6
click at [648, 228] on link "Resend" at bounding box center [660, 229] width 79 height 16
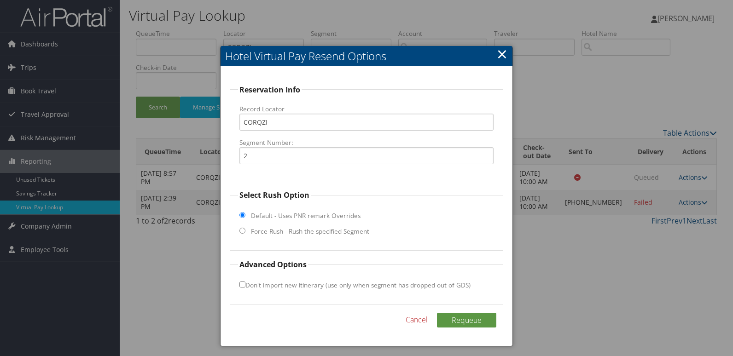
click at [266, 233] on label "Force Rush - Rush the specified Segment" at bounding box center [310, 231] width 118 height 9
click at [245, 233] on input "Force Rush - Rush the specified Segment" at bounding box center [242, 231] width 6 height 6
radio input "true"
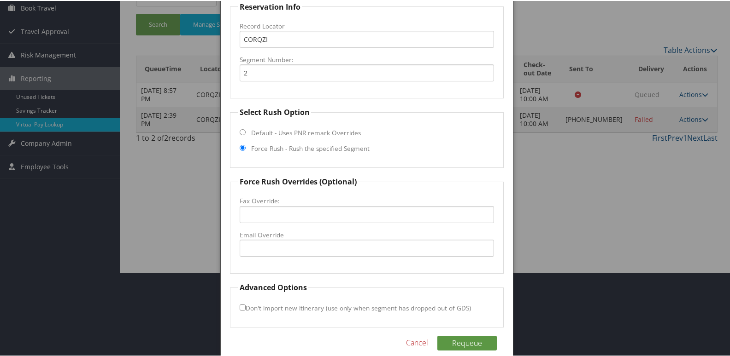
scroll to position [96, 0]
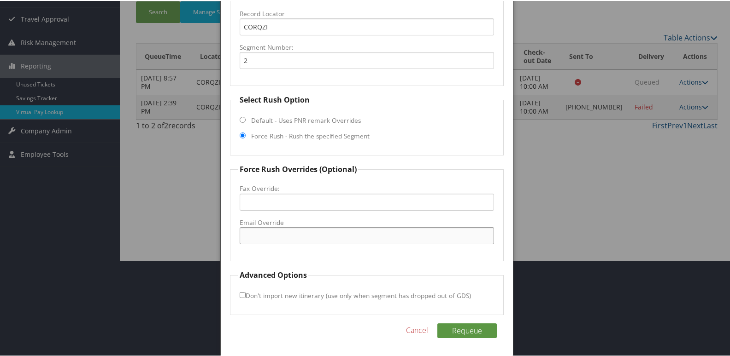
click at [274, 237] on input "Email Override" at bounding box center [366, 235] width 255 height 17
type input "[EMAIL_ADDRESS][DOMAIN_NAME]"
click at [240, 296] on input "Don't import new itinerary (use only when segment has dropped out of GDS)" at bounding box center [242, 295] width 6 height 6
checkbox input "true"
drag, startPoint x: 477, startPoint y: 333, endPoint x: 540, endPoint y: 318, distance: 64.8
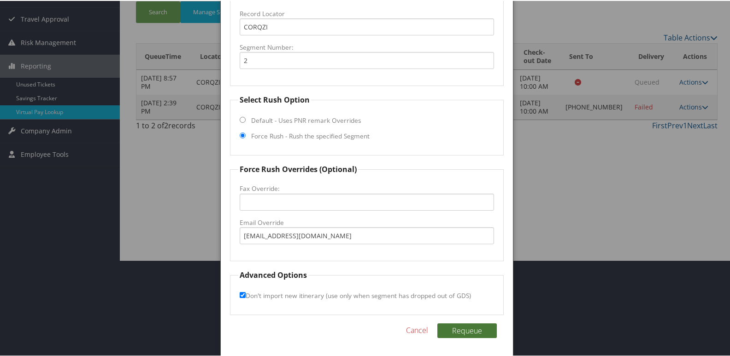
click at [478, 333] on button "Requeue" at bounding box center [466, 330] width 59 height 15
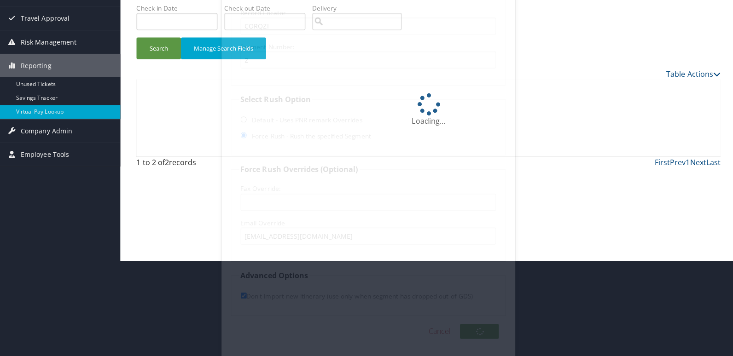
scroll to position [0, 0]
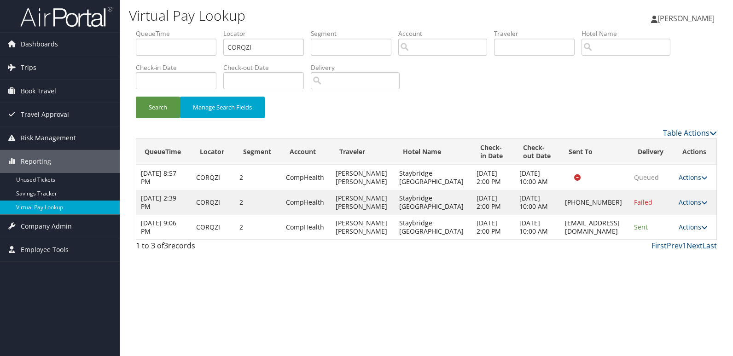
click at [695, 232] on link "Actions" at bounding box center [693, 227] width 29 height 9
click at [672, 279] on link "Logs" at bounding box center [675, 277] width 58 height 16
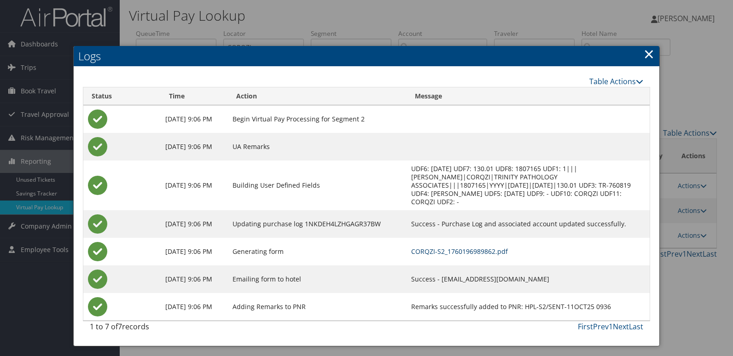
click at [461, 247] on link "CORQZI-S2_1760196989862.pdf" at bounding box center [459, 251] width 97 height 9
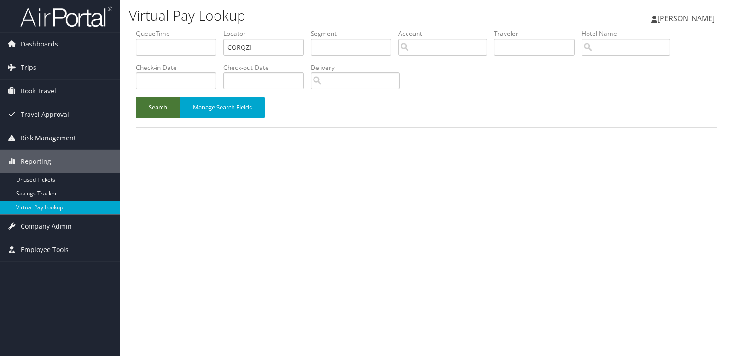
drag, startPoint x: 0, startPoint y: 0, endPoint x: 163, endPoint y: 105, distance: 193.8
click at [163, 92] on li "Check-in Date" at bounding box center [180, 80] width 88 height 34
click at [163, 106] on button "Search" at bounding box center [158, 108] width 44 height 22
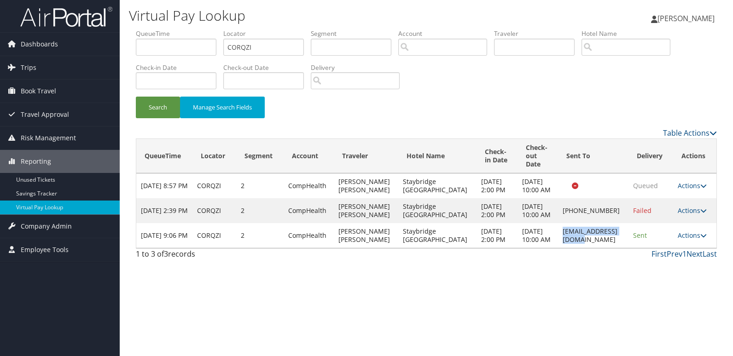
drag, startPoint x: 538, startPoint y: 257, endPoint x: 717, endPoint y: 258, distance: 178.2
click at [609, 248] on td "[EMAIL_ADDRESS][DOMAIN_NAME]" at bounding box center [593, 235] width 70 height 25
copy td "[EMAIL_ADDRESS][DOMAIN_NAME]"
drag, startPoint x: 272, startPoint y: 50, endPoint x: 185, endPoint y: 57, distance: 87.8
click at [185, 29] on ul "QueueTime Locator CORQZI Segment Account Traveler Hotel Name Check-in Date Chec…" at bounding box center [426, 29] width 581 height 0
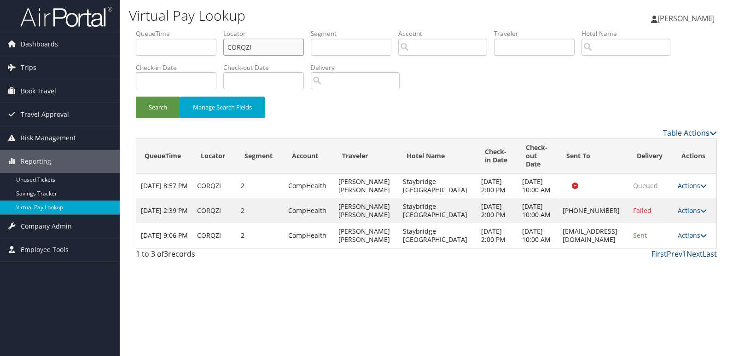
paste input "ZLQLC"
type input "CZLQLC"
click at [171, 96] on li "Check-in Date" at bounding box center [180, 80] width 88 height 34
click at [170, 107] on button "Search" at bounding box center [158, 108] width 44 height 22
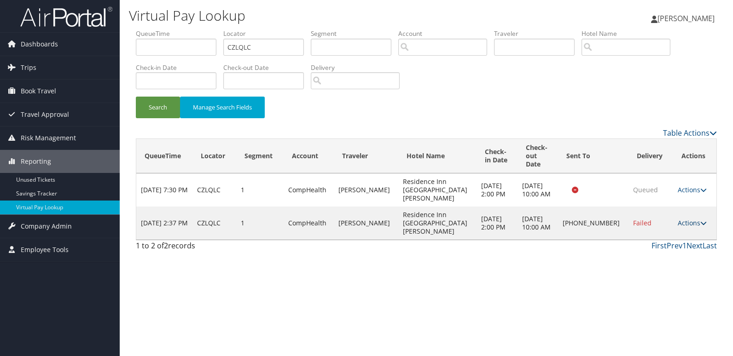
click at [688, 219] on link "Actions" at bounding box center [692, 223] width 29 height 9
click at [650, 240] on link "Logs" at bounding box center [661, 244] width 79 height 16
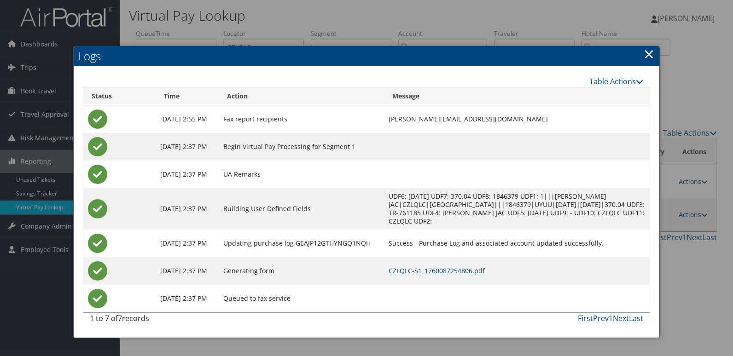
click at [452, 269] on link "CZLQLC-S1_1760087254806.pdf" at bounding box center [437, 271] width 96 height 9
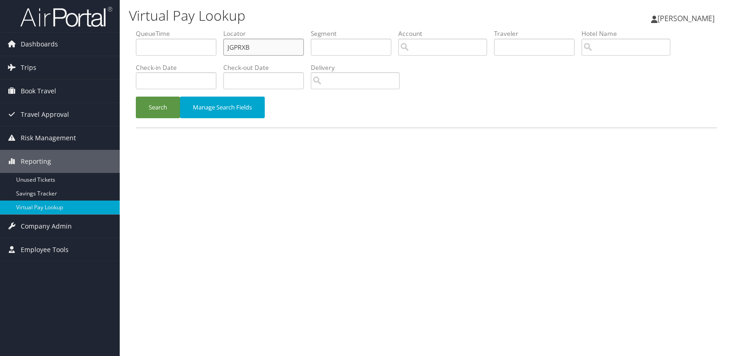
drag, startPoint x: 0, startPoint y: 0, endPoint x: 177, endPoint y: 51, distance: 184.1
click at [179, 29] on ul "QueueTime Locator JGPRXB Segment Account Traveler Hotel Name Check-in Date Chec…" at bounding box center [426, 29] width 581 height 0
paste input "EEGQDY"
type input "EEGQDY"
click at [172, 95] on li "Check-in Date" at bounding box center [180, 80] width 88 height 34
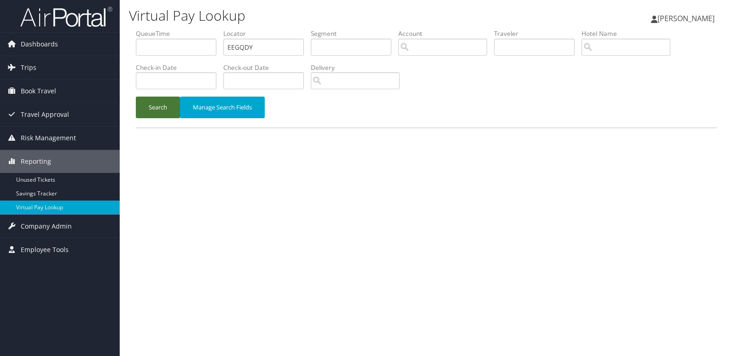
click at [160, 114] on button "Search" at bounding box center [158, 108] width 44 height 22
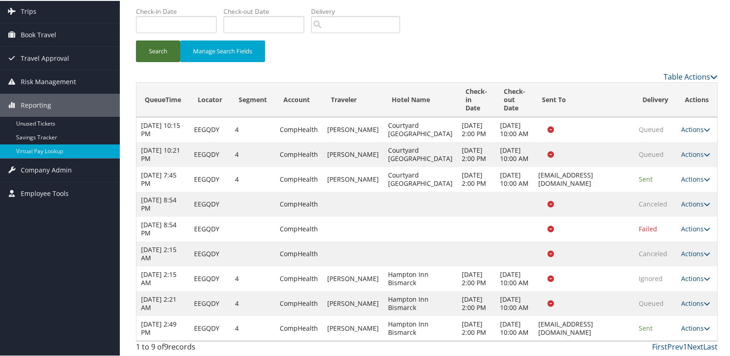
scroll to position [132, 0]
click at [698, 327] on link "Actions" at bounding box center [695, 327] width 29 height 9
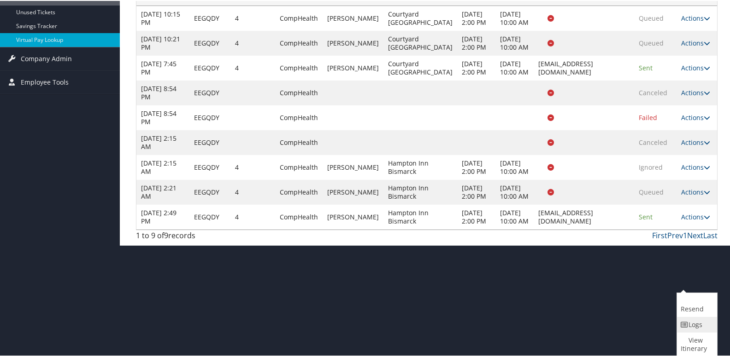
click at [685, 328] on link "Logs" at bounding box center [696, 324] width 38 height 16
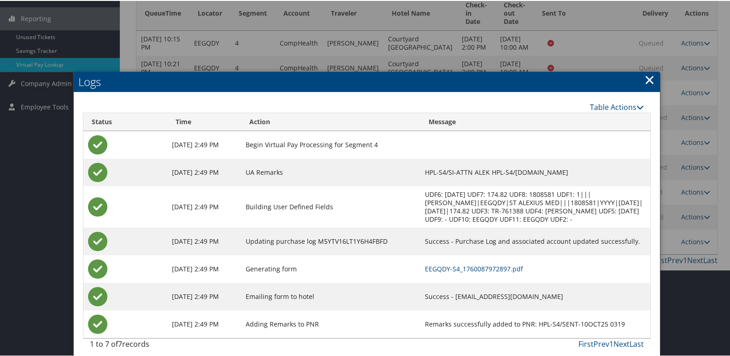
scroll to position [151, 0]
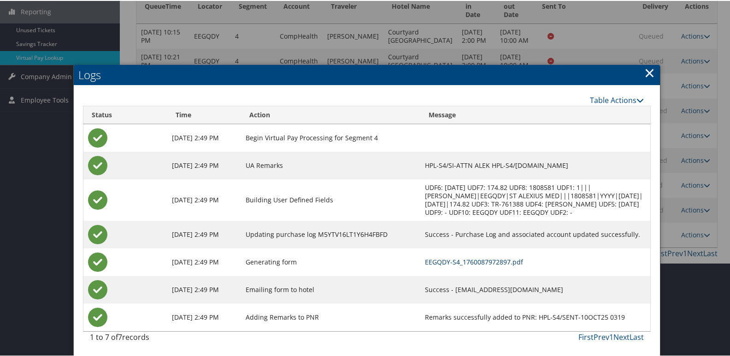
drag, startPoint x: 442, startPoint y: 261, endPoint x: 454, endPoint y: 274, distance: 18.2
click at [442, 261] on link "EEGQDY-S4_1760087972897.pdf" at bounding box center [474, 261] width 98 height 9
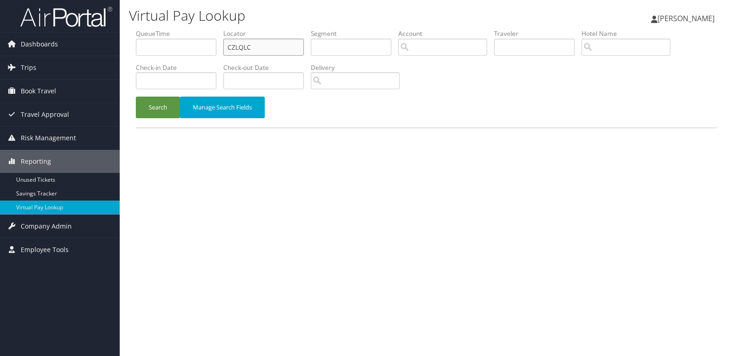
drag, startPoint x: 265, startPoint y: 48, endPoint x: 156, endPoint y: 58, distance: 109.1
click at [156, 29] on ul "QueueTime Locator CZLQLC Segment Account Traveler Hotel Name Check-in Date Chec…" at bounding box center [426, 29] width 581 height 0
paste input "WWUNND"
type input "WWUNND"
click at [150, 114] on button "Search" at bounding box center [158, 108] width 44 height 22
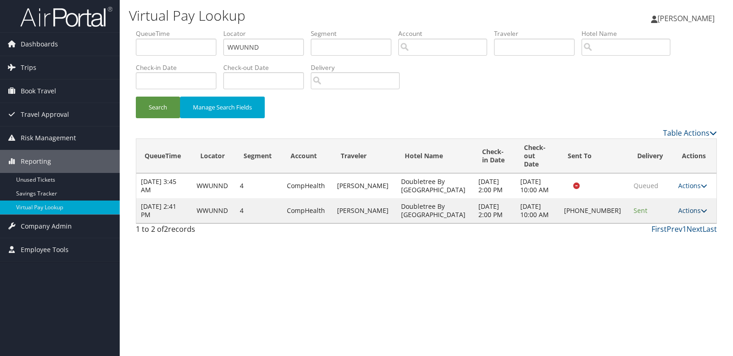
click at [688, 215] on link "Actions" at bounding box center [692, 210] width 29 height 9
click at [657, 245] on link "Logs" at bounding box center [661, 244] width 79 height 16
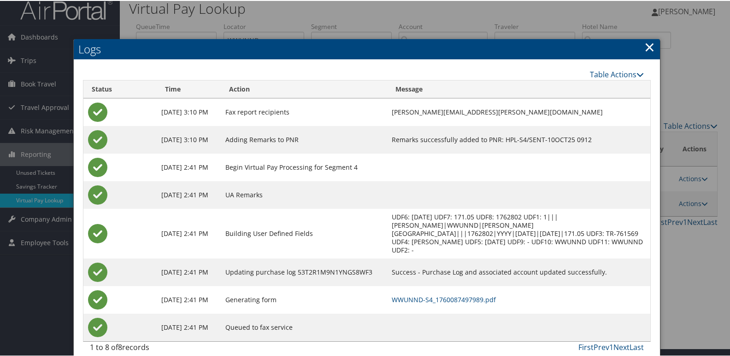
scroll to position [10, 0]
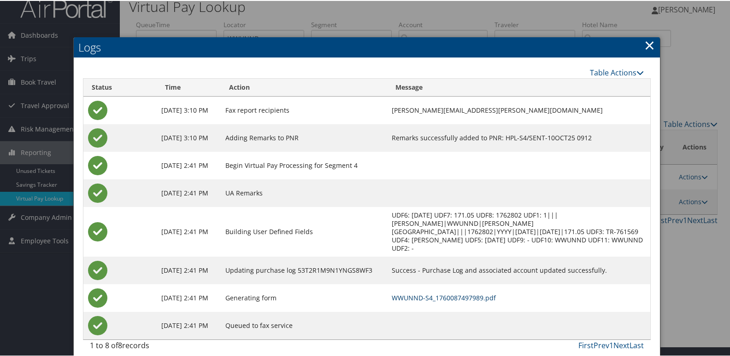
drag, startPoint x: 462, startPoint y: 291, endPoint x: 446, endPoint y: 286, distance: 17.3
click at [462, 293] on link "WWUNND-S4_1760087497989.pdf" at bounding box center [443, 297] width 104 height 9
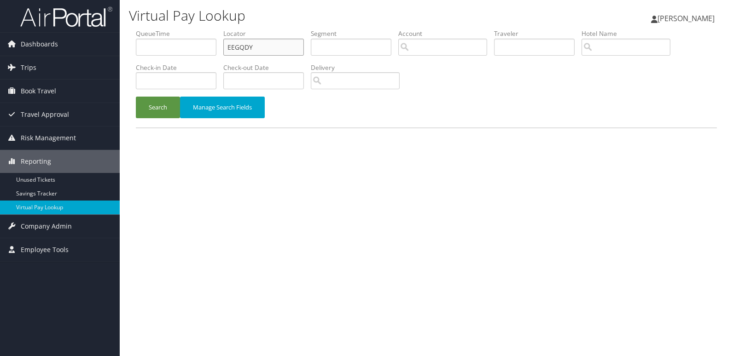
click at [168, 29] on ul "QueueTime Locator EEGQDY Segment Account Traveler Hotel Name Check-in Date Chec…" at bounding box center [426, 29] width 581 height 0
drag, startPoint x: 250, startPoint y: 48, endPoint x: 160, endPoint y: 56, distance: 90.6
click at [176, 29] on ul "QueueTime Locator EEGQDY Segment Account Traveler Hotel Name Check-in Date Chec…" at bounding box center [426, 29] width 581 height 0
paste input "GHSYCZ"
type input "GHSYCZ"
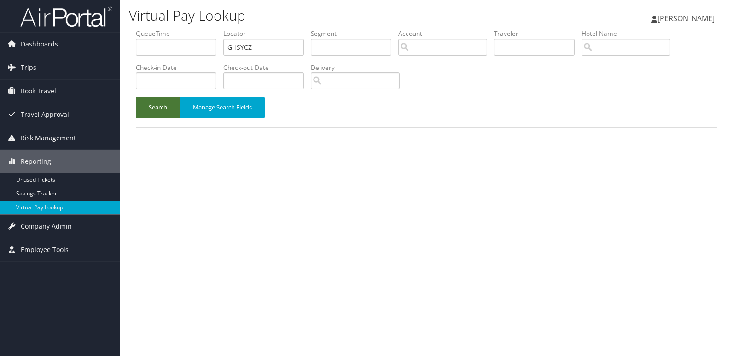
click at [170, 105] on button "Search" at bounding box center [158, 108] width 44 height 22
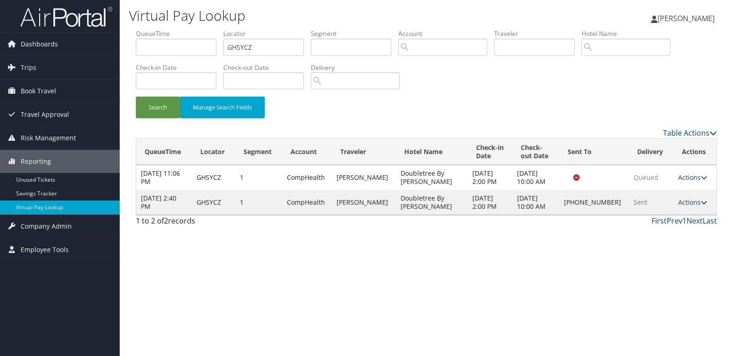
click at [693, 207] on td "Actions Resend Logs Delivery Information View Itinerary" at bounding box center [695, 202] width 43 height 25
click at [696, 201] on link "Actions" at bounding box center [692, 202] width 29 height 9
click at [662, 225] on link "Logs" at bounding box center [662, 232] width 79 height 16
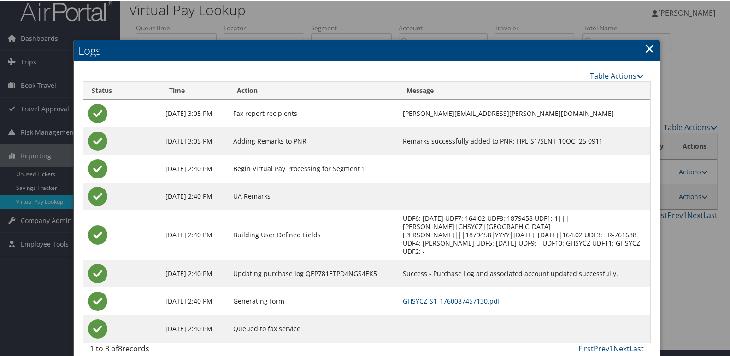
scroll to position [10, 0]
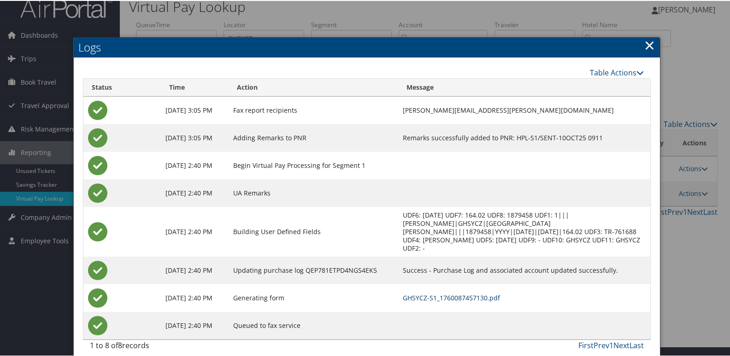
drag, startPoint x: 445, startPoint y: 289, endPoint x: 420, endPoint y: 278, distance: 27.4
click at [445, 293] on link "GHSYCZ-S1_1760087457130.pdf" at bounding box center [451, 297] width 97 height 9
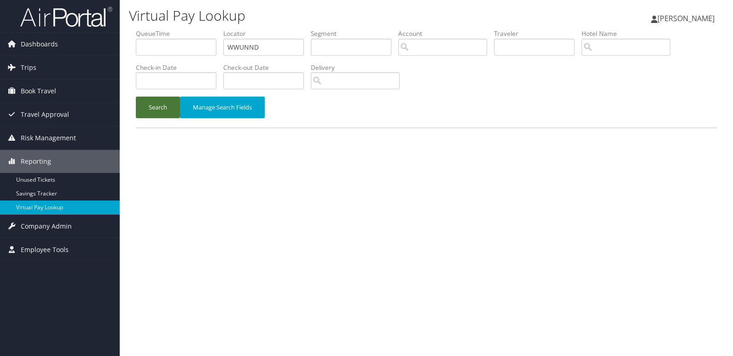
click at [169, 104] on button "Search" at bounding box center [158, 108] width 44 height 22
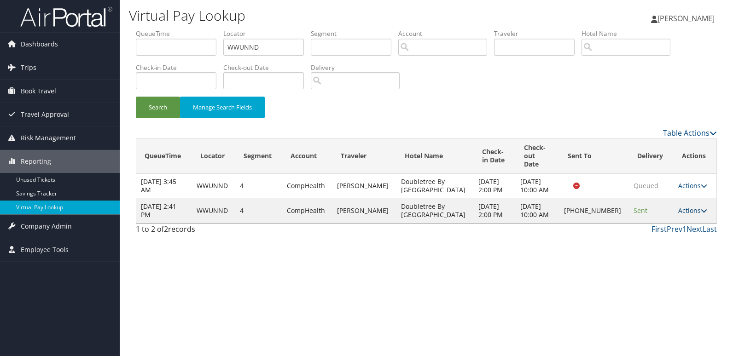
click at [693, 215] on link "Actions" at bounding box center [692, 210] width 29 height 9
click at [663, 227] on link "Resend" at bounding box center [661, 229] width 79 height 16
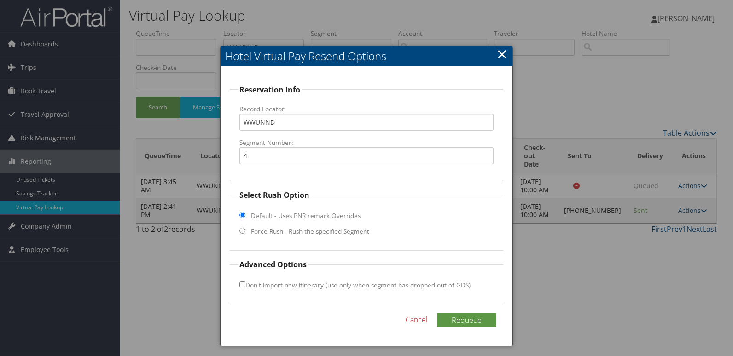
click at [262, 229] on label "Force Rush - Rush the specified Segment" at bounding box center [310, 231] width 118 height 9
click at [245, 229] on input "Force Rush - Rush the specified Segment" at bounding box center [242, 231] width 6 height 6
radio input "true"
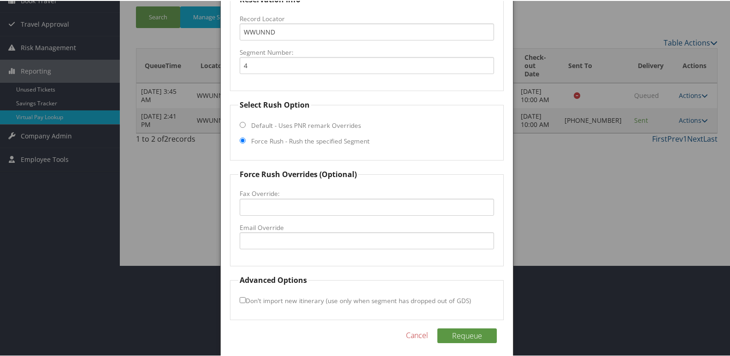
scroll to position [92, 0]
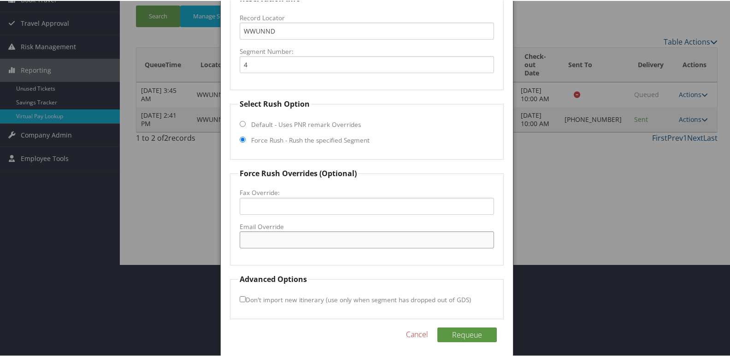
click at [267, 234] on input "Email Override" at bounding box center [366, 239] width 255 height 17
click at [283, 238] on input "Email Override" at bounding box center [366, 239] width 255 height 17
type input "[EMAIL_ADDRESS][DOMAIN_NAME]"
click at [244, 302] on label "Don't import new itinerary (use only when segment has dropped out of GDS)" at bounding box center [354, 299] width 231 height 17
click at [244, 302] on input "Don't import new itinerary (use only when segment has dropped out of GDS)" at bounding box center [242, 299] width 6 height 6
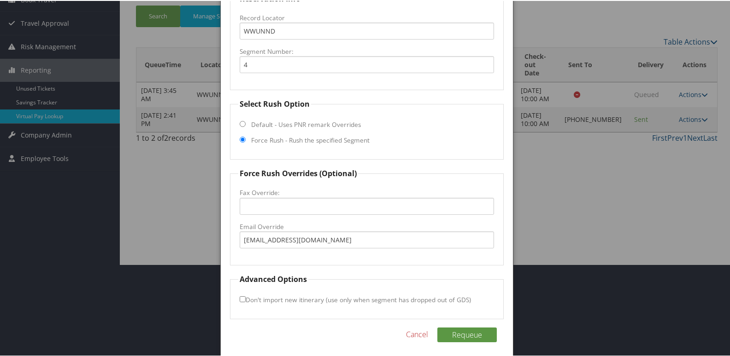
checkbox input "true"
click at [464, 334] on button "Requeue" at bounding box center [466, 334] width 59 height 15
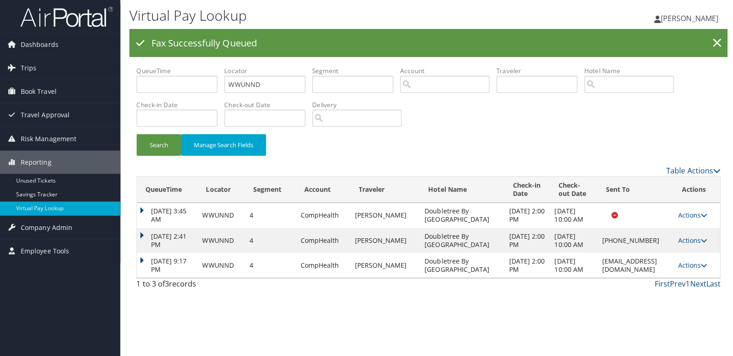
scroll to position [0, 0]
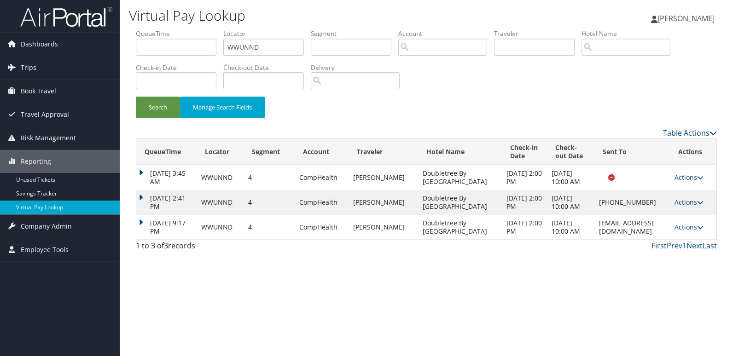
drag, startPoint x: 531, startPoint y: 257, endPoint x: 667, endPoint y: 257, distance: 136.8
click at [667, 240] on td "[EMAIL_ADDRESS][DOMAIN_NAME]" at bounding box center [633, 227] width 76 height 25
copy td "[EMAIL_ADDRESS][DOMAIN_NAME]"
click at [702, 232] on link "Actions" at bounding box center [689, 227] width 29 height 9
click at [673, 280] on link "Logs" at bounding box center [677, 286] width 58 height 16
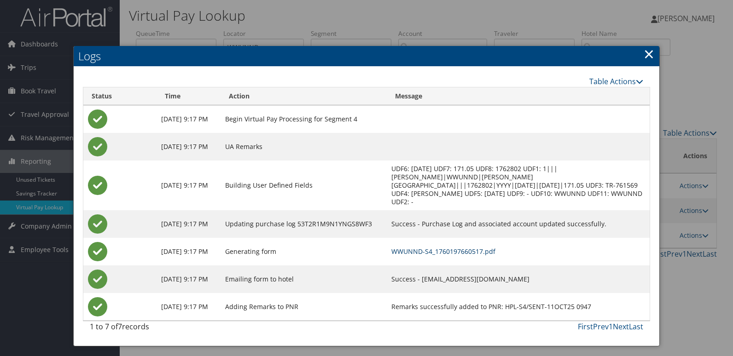
click at [455, 247] on link "WWUNND-S4_1760197660517.pdf" at bounding box center [443, 251] width 104 height 9
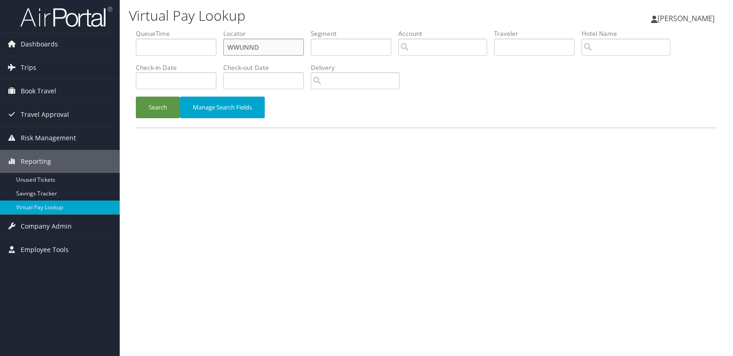
drag, startPoint x: 276, startPoint y: 54, endPoint x: 172, endPoint y: 56, distance: 104.1
click at [173, 29] on ul "QueueTime Locator WWUNND Segment Account Traveler Hotel Name Check-in Date Chec…" at bounding box center [426, 29] width 581 height 0
paste input "OWMWIM"
type input "OWMWIM"
click at [159, 99] on button "Search" at bounding box center [158, 108] width 44 height 22
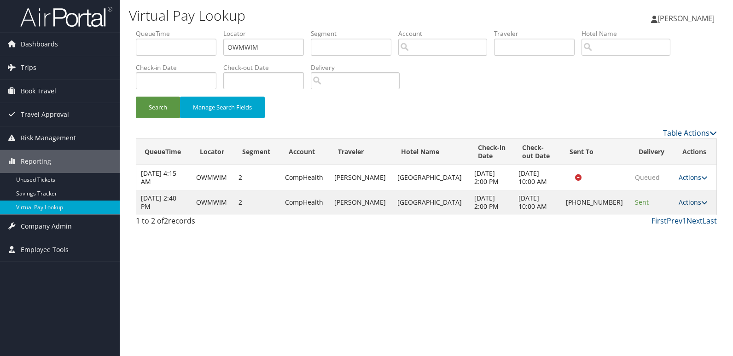
click at [679, 202] on link "Actions" at bounding box center [693, 202] width 29 height 9
click at [634, 232] on link "Logs" at bounding box center [661, 232] width 79 height 16
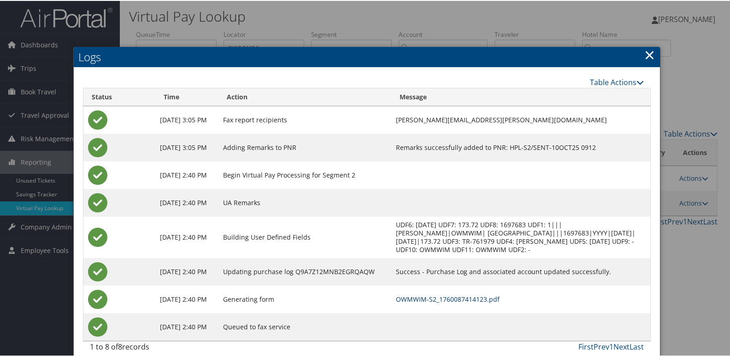
click at [459, 298] on link "OWMWIM-S2_1760087414123.pdf" at bounding box center [448, 298] width 104 height 9
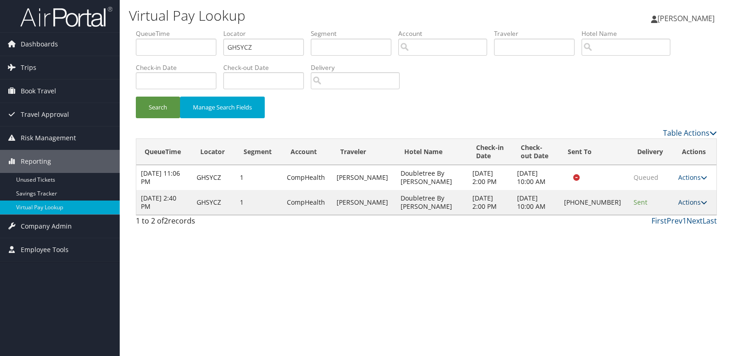
click at [685, 202] on link "Actions" at bounding box center [692, 202] width 29 height 9
click at [644, 231] on link "Logs" at bounding box center [662, 232] width 79 height 16
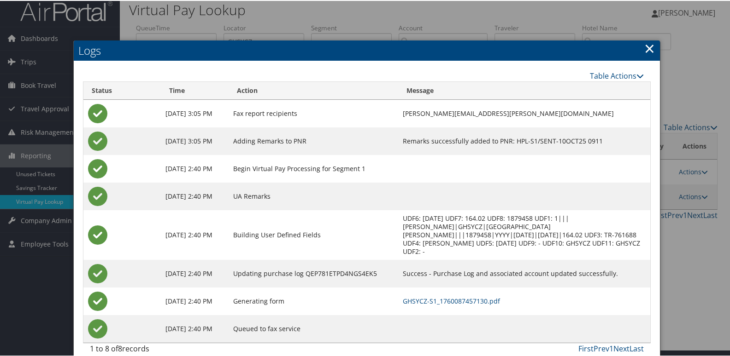
scroll to position [10, 0]
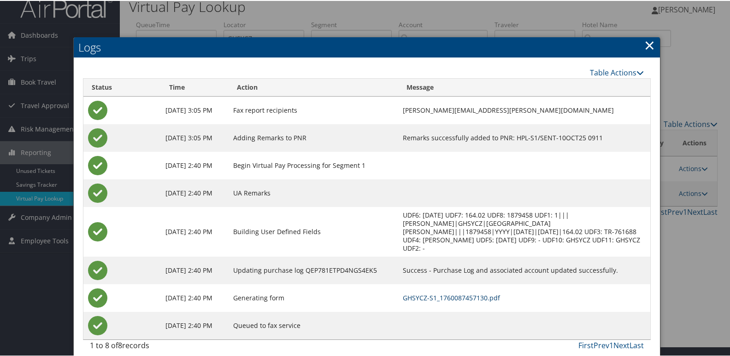
click at [454, 293] on link "GHSYCZ-S1_1760087457130.pdf" at bounding box center [451, 297] width 97 height 9
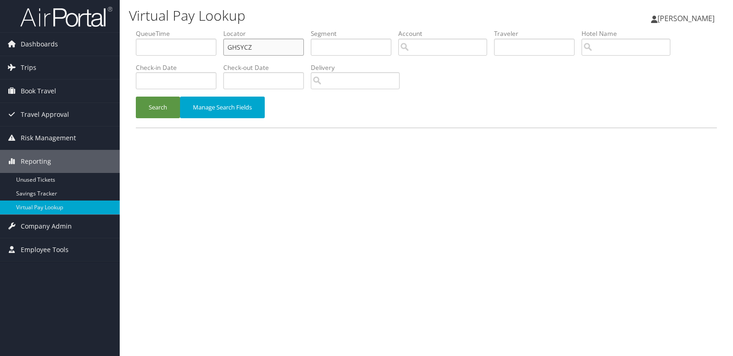
drag, startPoint x: 258, startPoint y: 42, endPoint x: 176, endPoint y: 62, distance: 84.8
click at [176, 29] on ul "QueueTime Locator GHSYCZ Segment Account Traveler Hotel Name Check-in Date Chec…" at bounding box center [426, 29] width 581 height 0
paste input "HOWGHB"
type input "HOWGHB"
click at [159, 108] on button "Search" at bounding box center [158, 108] width 44 height 22
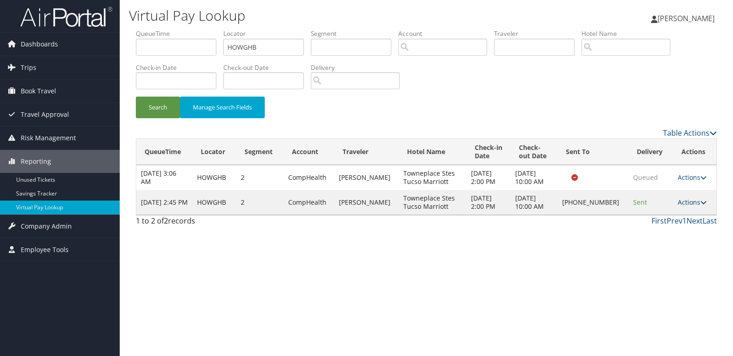
click at [703, 205] on icon at bounding box center [704, 202] width 6 height 6
click at [636, 230] on link "Logs" at bounding box center [661, 232] width 79 height 16
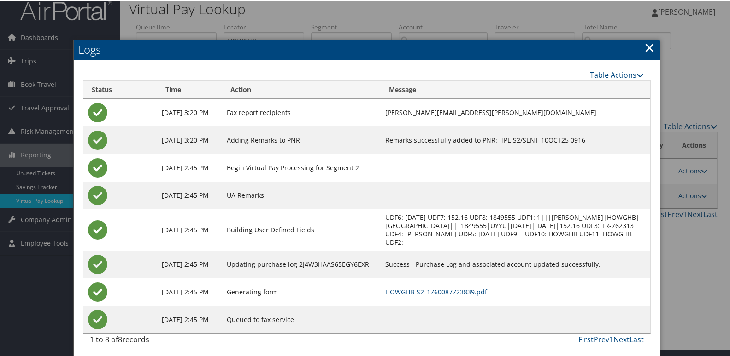
scroll to position [10, 0]
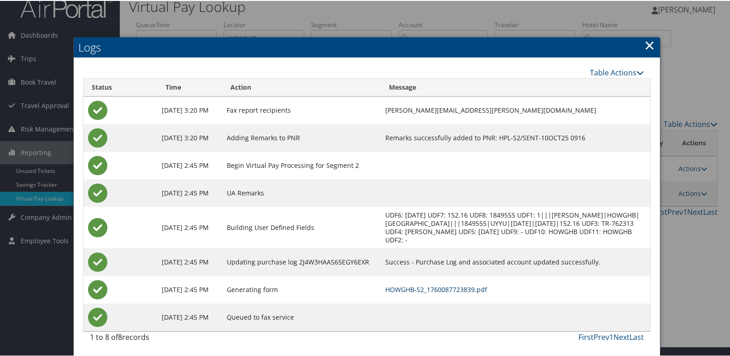
drag, startPoint x: 466, startPoint y: 290, endPoint x: 446, endPoint y: 287, distance: 20.0
click at [466, 290] on link "HOWGHB-S2_1760087723839.pdf" at bounding box center [436, 289] width 102 height 9
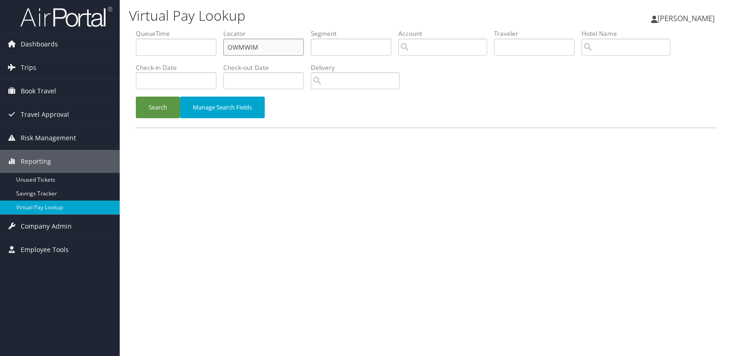
drag, startPoint x: 262, startPoint y: 45, endPoint x: 160, endPoint y: 59, distance: 103.2
click at [162, 29] on ul "QueueTime Locator OWMWIM Segment Account Traveler Hotel Name Check-in Date Chec…" at bounding box center [426, 29] width 581 height 0
paste input "EHHCJG"
type input "EHHCJG"
click at [154, 112] on button "Search" at bounding box center [158, 108] width 44 height 22
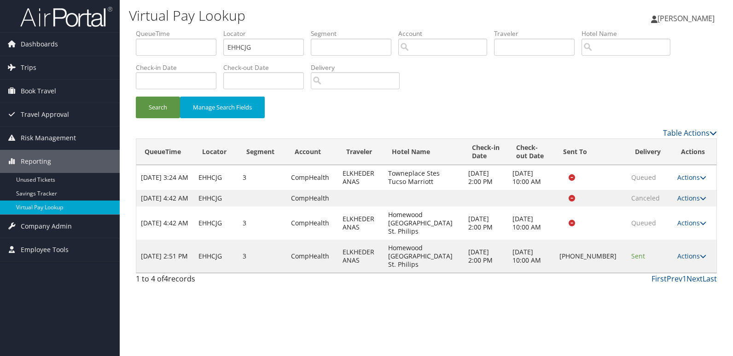
drag, startPoint x: 524, startPoint y: 295, endPoint x: 562, endPoint y: 288, distance: 38.8
click at [524, 295] on div "Virtual Pay Lookup Luke Perry Luke Perry My Settings Travel Agency Contacts Vie…" at bounding box center [426, 178] width 613 height 356
click at [691, 252] on link "Actions" at bounding box center [691, 256] width 29 height 9
click at [660, 279] on link "Logs" at bounding box center [661, 282] width 79 height 16
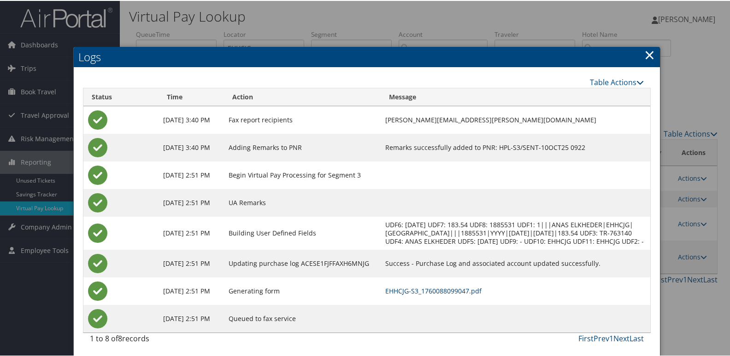
click at [445, 295] on link "EHHCJG-S3_1760088099047.pdf" at bounding box center [433, 290] width 96 height 9
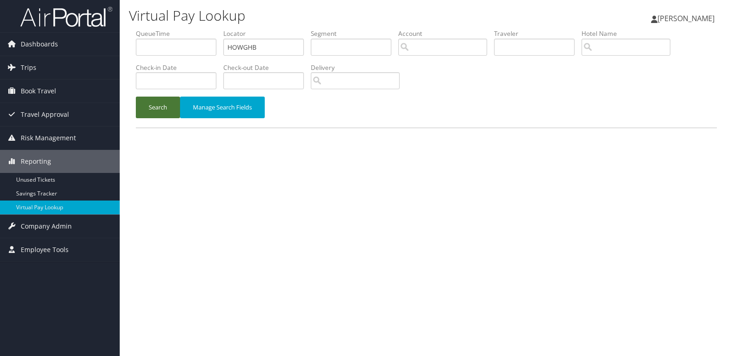
click at [167, 109] on button "Search" at bounding box center [158, 108] width 44 height 22
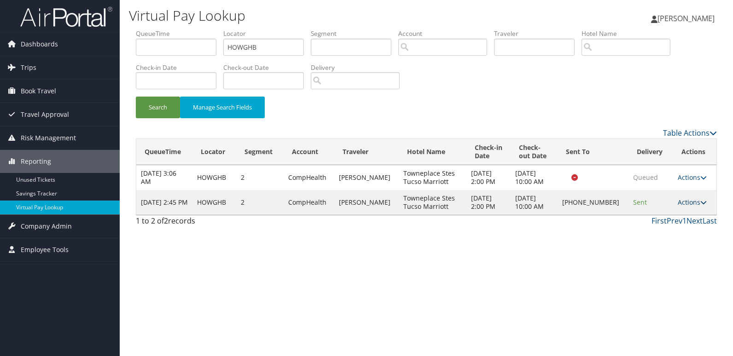
click at [686, 204] on link "Actions" at bounding box center [692, 202] width 29 height 9
click at [656, 219] on link "Resend" at bounding box center [661, 216] width 79 height 16
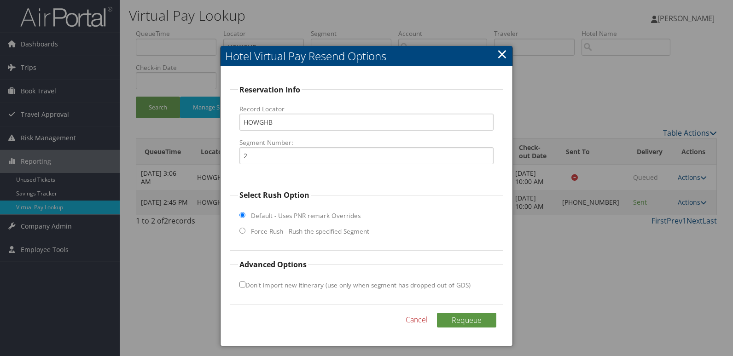
click at [302, 231] on label "Force Rush - Rush the specified Segment" at bounding box center [310, 231] width 118 height 9
click at [245, 231] on input "Force Rush - Rush the specified Segment" at bounding box center [242, 231] width 6 height 6
radio input "true"
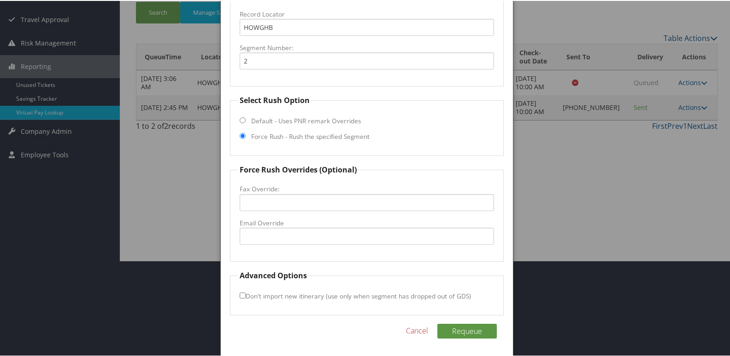
scroll to position [96, 0]
click at [273, 237] on input "Email Override" at bounding box center [366, 235] width 255 height 17
type input "[EMAIL_ADDRESS][DOMAIN_NAME]"
click at [414, 331] on link "Cancel" at bounding box center [417, 329] width 22 height 11
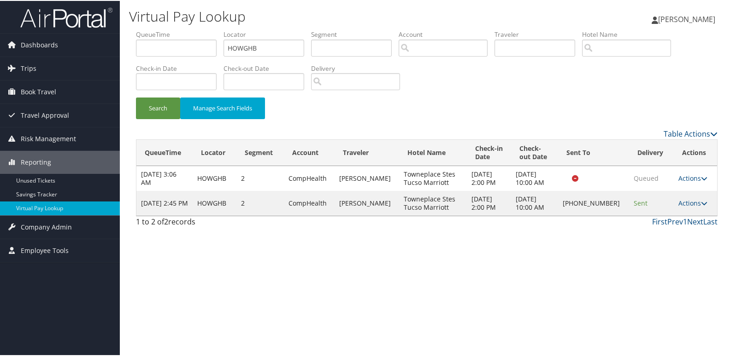
scroll to position [0, 0]
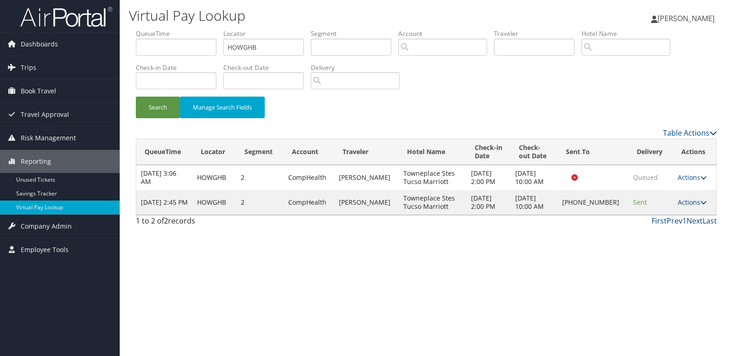
click at [696, 202] on link "Actions" at bounding box center [692, 202] width 29 height 9
click at [661, 233] on link "Logs" at bounding box center [661, 232] width 79 height 16
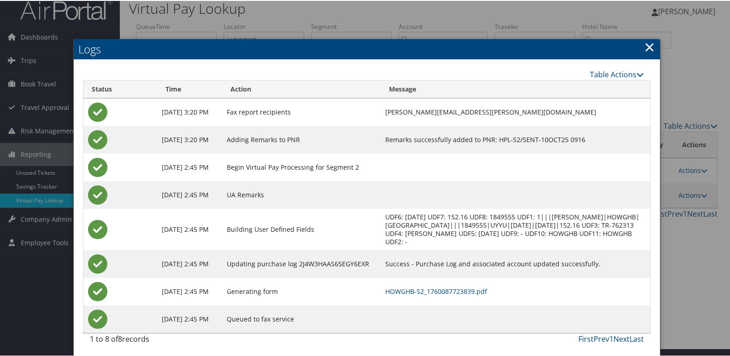
scroll to position [10, 0]
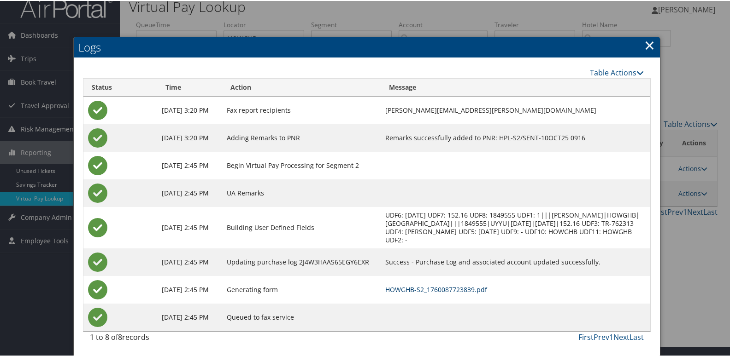
click at [447, 291] on link "HOWGHB-S2_1760087723839.pdf" at bounding box center [436, 289] width 102 height 9
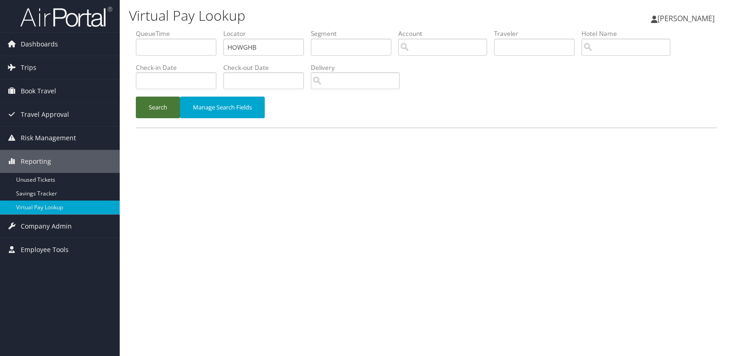
click at [163, 110] on button "Search" at bounding box center [158, 108] width 44 height 22
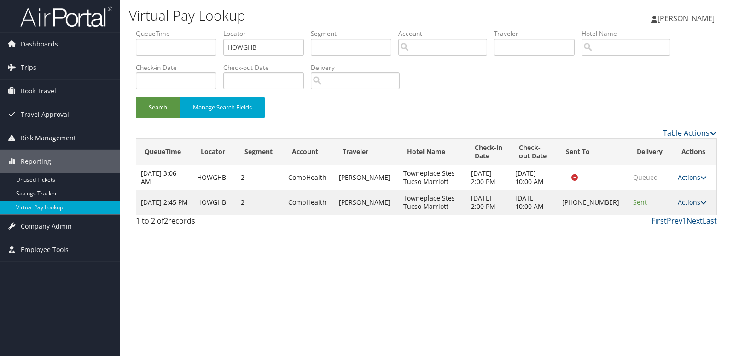
click at [695, 199] on link "Actions" at bounding box center [692, 202] width 29 height 9
click at [655, 214] on link "Resend" at bounding box center [661, 216] width 79 height 16
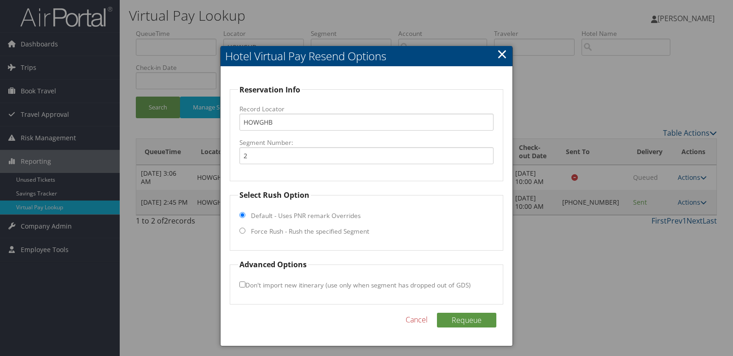
click at [260, 233] on label "Force Rush - Rush the specified Segment" at bounding box center [310, 231] width 118 height 9
click at [245, 233] on input "Force Rush - Rush the specified Segment" at bounding box center [242, 231] width 6 height 6
radio input "true"
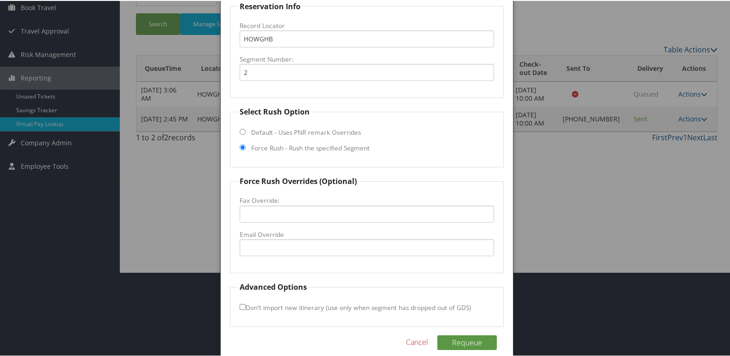
scroll to position [92, 0]
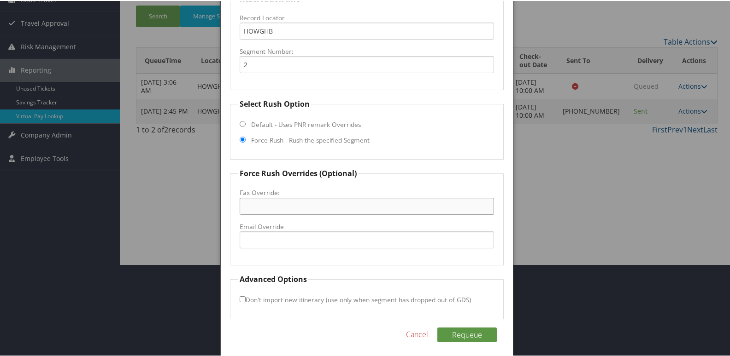
click at [266, 210] on input "Fax Override:" at bounding box center [366, 205] width 255 height 17
paste input "520) 292-9884"
click at [258, 206] on input "520) 292-9884" at bounding box center [366, 205] width 255 height 17
type input "520-292-9884"
click at [243, 300] on input "Don't import new itinerary (use only when segment has dropped out of GDS)" at bounding box center [242, 299] width 6 height 6
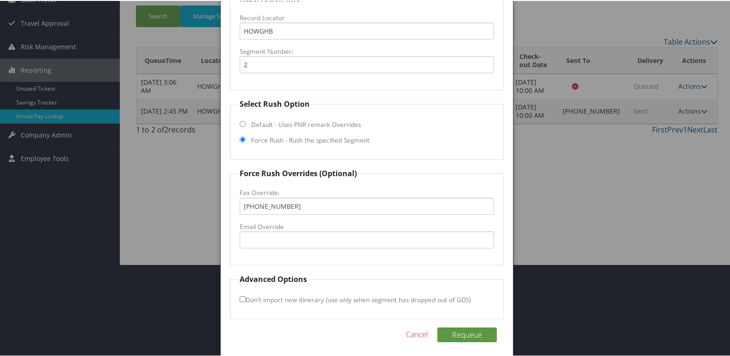
checkbox input "true"
click at [468, 335] on button "Requeue" at bounding box center [466, 334] width 59 height 15
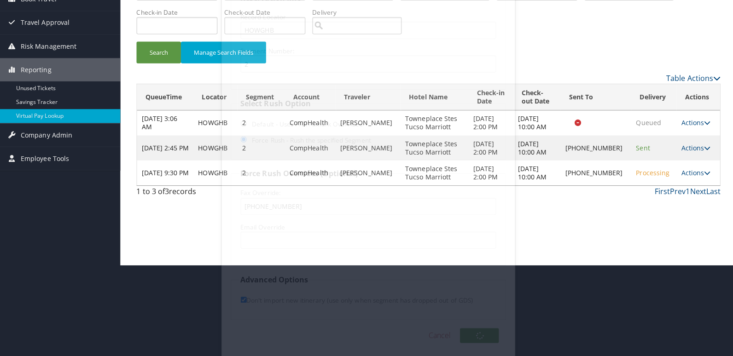
scroll to position [0, 0]
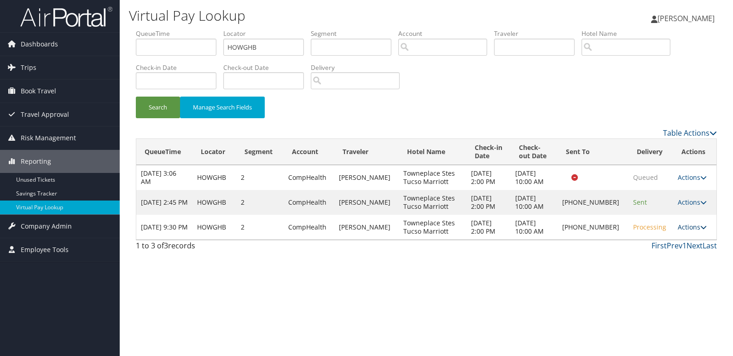
click at [689, 229] on link "Actions" at bounding box center [692, 227] width 29 height 9
click at [648, 252] on link "Logs" at bounding box center [661, 257] width 79 height 16
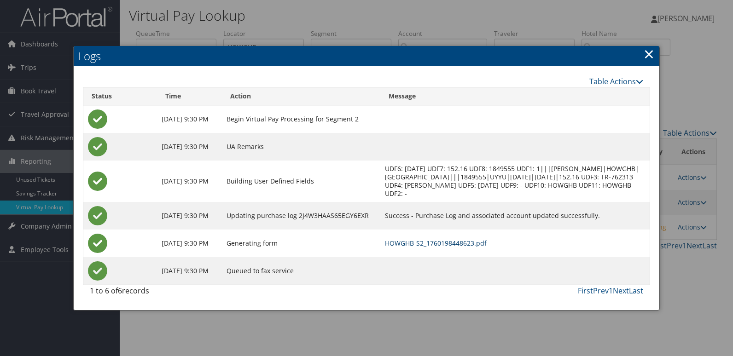
click at [462, 242] on link "HOWGHB-S2_1760198448623.pdf" at bounding box center [436, 243] width 102 height 9
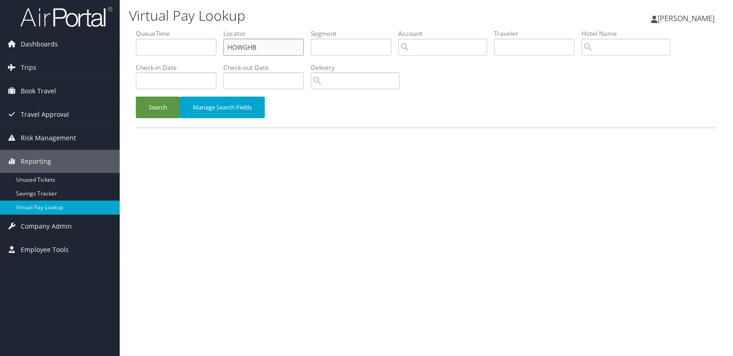
drag, startPoint x: 264, startPoint y: 49, endPoint x: 133, endPoint y: 51, distance: 131.3
click at [158, 29] on ul "QueueTime Locator HOWGHB Segment Account Traveler Hotel Name Check-in Date Chec…" at bounding box center [426, 29] width 581 height 0
paste input "WYRBK"
drag, startPoint x: 152, startPoint y: 106, endPoint x: 158, endPoint y: 111, distance: 8.1
click at [152, 106] on button "Search" at bounding box center [158, 108] width 44 height 22
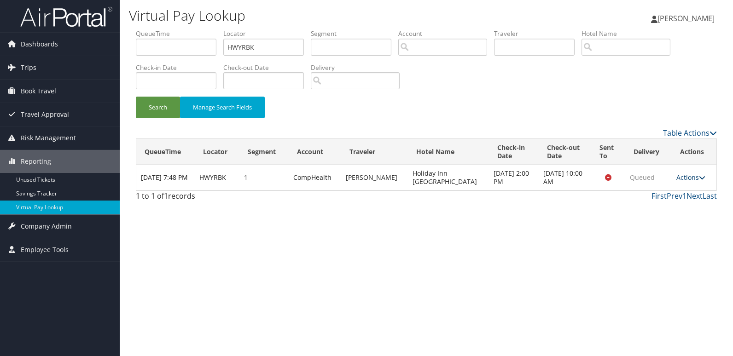
click at [691, 176] on link "Actions" at bounding box center [691, 177] width 29 height 9
click at [660, 207] on link "Logs" at bounding box center [673, 207] width 58 height 16
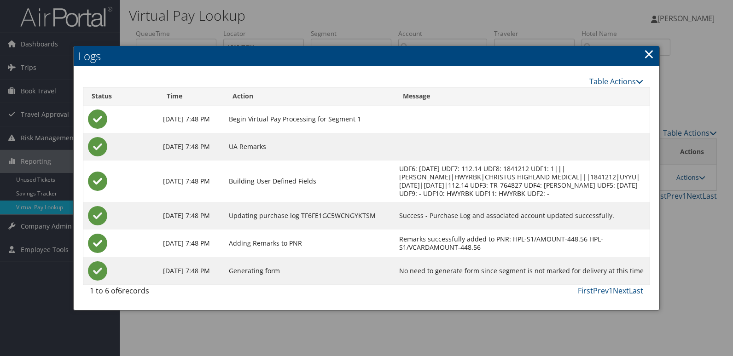
click at [650, 58] on link "×" at bounding box center [649, 54] width 11 height 18
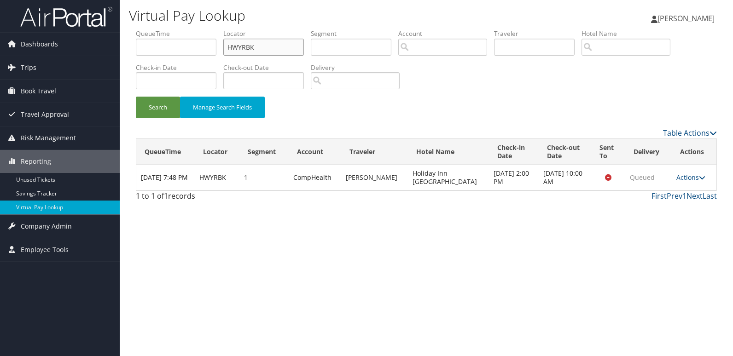
drag, startPoint x: 259, startPoint y: 51, endPoint x: 202, endPoint y: 51, distance: 56.7
click at [208, 29] on ul "QueueTime Locator HWYRBK Segment Account Traveler Hotel Name Check-in Date Chec…" at bounding box center [426, 29] width 581 height 0
paste input "JIWPQN"
type input "JIWPQN"
click at [162, 99] on button "Search" at bounding box center [158, 108] width 44 height 22
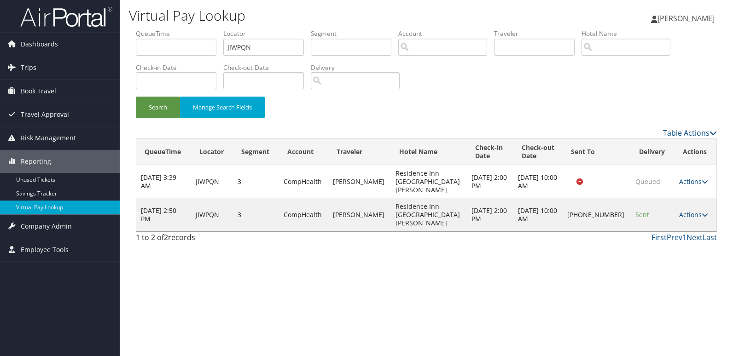
click at [690, 219] on td "Actions Resend Logs Delivery Information View Itinerary" at bounding box center [696, 215] width 42 height 33
click at [684, 220] on td "Actions Resend Logs Delivery Information View Itinerary" at bounding box center [696, 215] width 42 height 33
click at [687, 217] on link "Actions" at bounding box center [693, 214] width 29 height 9
click at [653, 240] on link "Logs" at bounding box center [662, 244] width 79 height 16
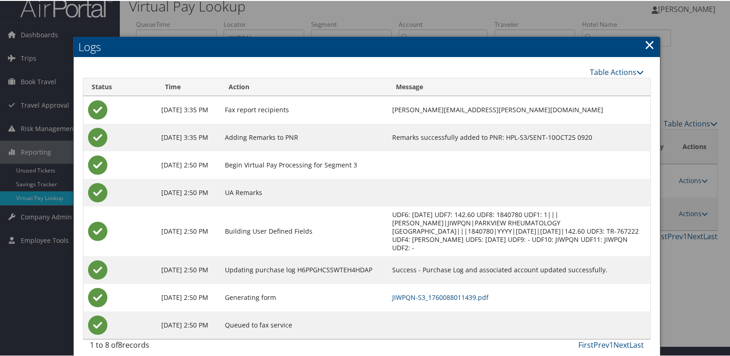
scroll to position [18, 0]
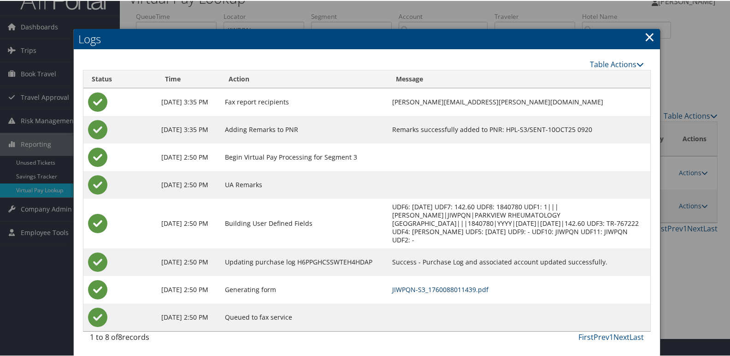
click at [478, 291] on link "JIWPQN-S3_1760088011439.pdf" at bounding box center [440, 289] width 96 height 9
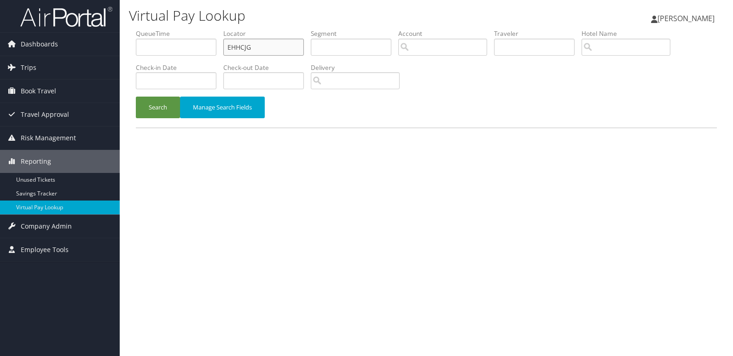
drag, startPoint x: 256, startPoint y: 44, endPoint x: 188, endPoint y: 51, distance: 68.5
click at [191, 29] on ul "QueueTime Locator EHHCJG Segment Account Traveler Hotel Name Check-in Date Chec…" at bounding box center [426, 29] width 581 height 0
paste input "SJOUVX"
click at [162, 105] on button "Search" at bounding box center [158, 108] width 44 height 22
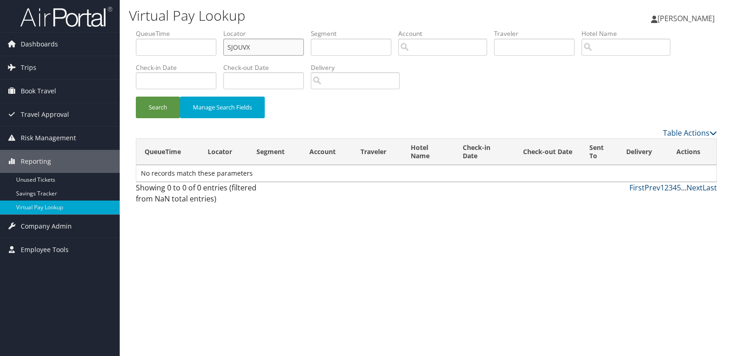
drag, startPoint x: 257, startPoint y: 51, endPoint x: 193, endPoint y: 54, distance: 64.1
click at [193, 29] on ul "QueueTime Locator SJOUVX Segment Account Traveler Hotel Name Check-in Date Chec…" at bounding box center [426, 29] width 581 height 0
click at [157, 105] on button "Search" at bounding box center [158, 108] width 44 height 22
drag, startPoint x: 255, startPoint y: 49, endPoint x: 155, endPoint y: 58, distance: 100.8
click at [156, 29] on ul "QueueTime Locator SJOUVX Segment Account Traveler Hotel Name Check-in Date Chec…" at bounding box center [426, 29] width 581 height 0
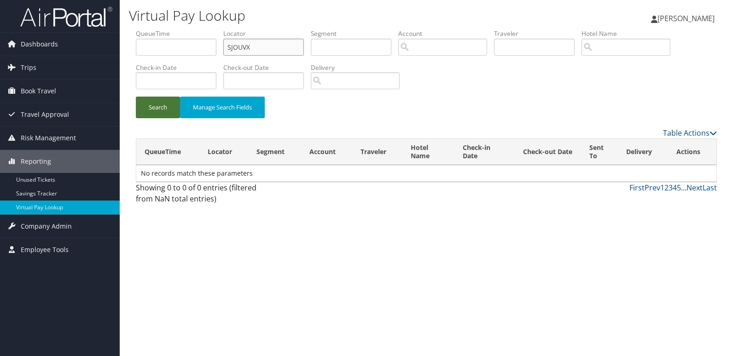
paste input "WSMHZK"
type input "WSMHZK"
click at [152, 115] on button "Search" at bounding box center [158, 108] width 44 height 22
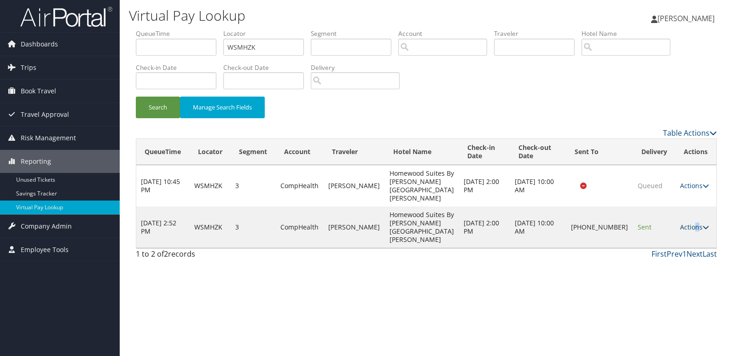
click at [691, 223] on link "Actions" at bounding box center [694, 227] width 29 height 9
drag, startPoint x: 691, startPoint y: 212, endPoint x: 658, endPoint y: 245, distance: 46.6
click at [658, 245] on link "Logs" at bounding box center [661, 244] width 79 height 16
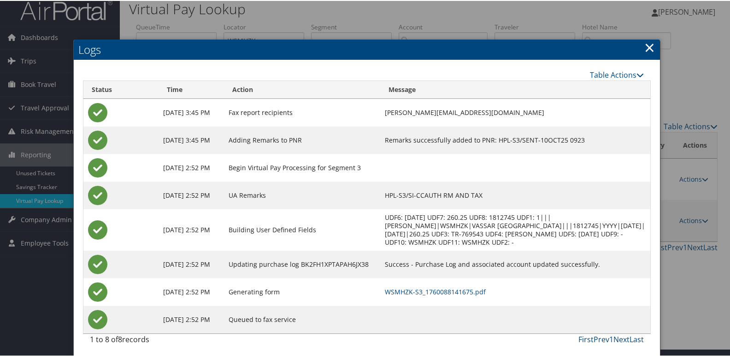
scroll to position [10, 0]
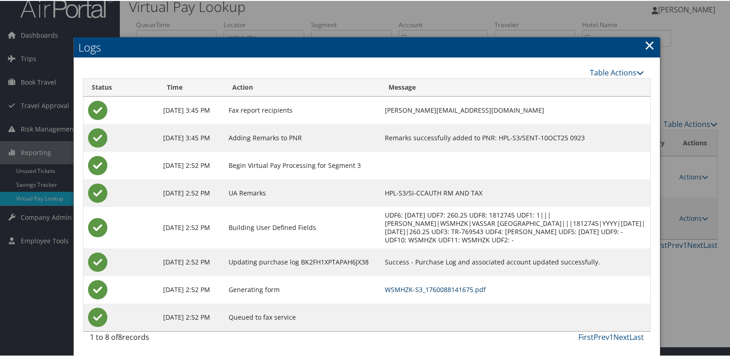
click at [452, 291] on link "WSMHZK-S3_1760088141675.pdf" at bounding box center [435, 289] width 101 height 9
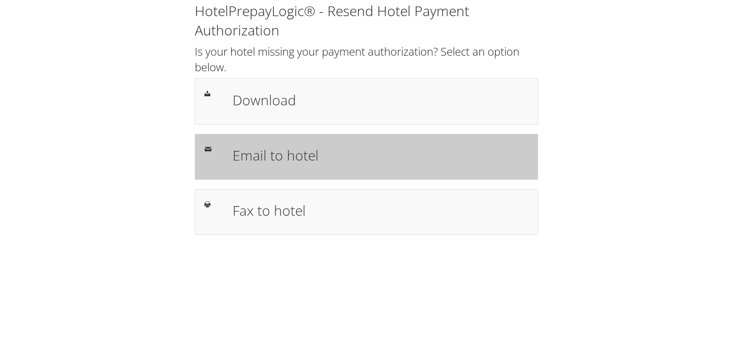
click at [300, 168] on div "Email to hotel" at bounding box center [381, 157] width 310 height 27
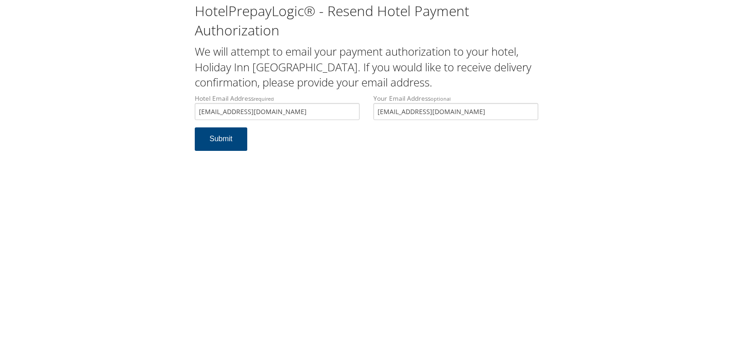
type input "[EMAIL_ADDRESS][DOMAIN_NAME]"
click at [172, 146] on div "HotelPrepayLogic® - Resend Hotel Payment Authorization We will attempt to email…" at bounding box center [366, 80] width 715 height 160
click at [220, 146] on button "Submit" at bounding box center [221, 139] width 53 height 23
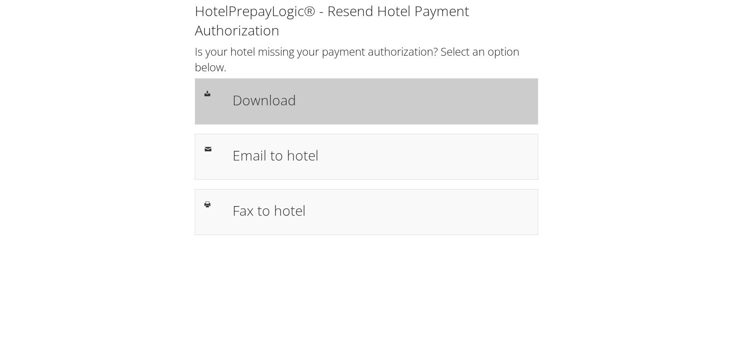
click at [250, 105] on h1 "Download" at bounding box center [381, 100] width 296 height 21
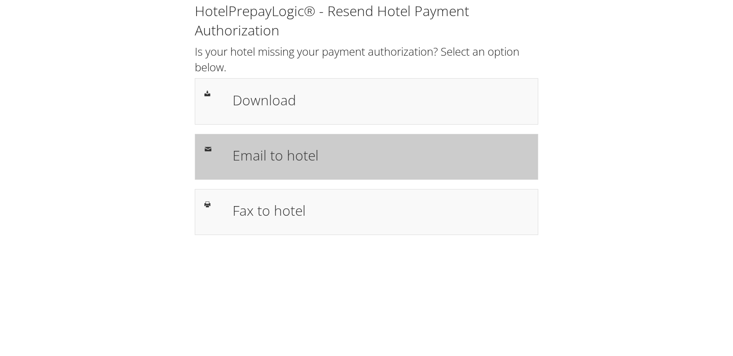
click at [267, 148] on h1 "Email to hotel" at bounding box center [381, 155] width 296 height 21
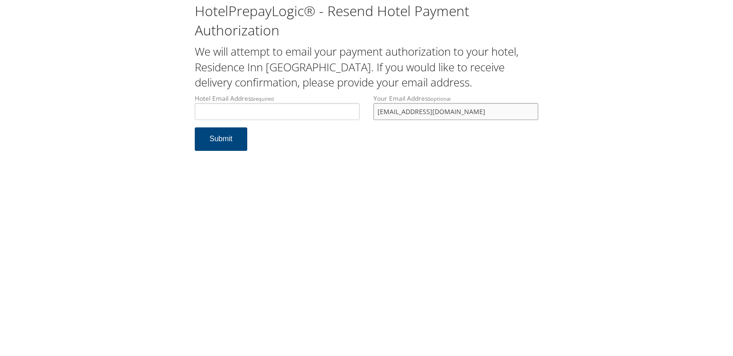
drag, startPoint x: 485, startPoint y: 110, endPoint x: 350, endPoint y: 111, distance: 135.4
click at [350, 111] on div "Hotel Email Address required Hotel email address is required Your Email Address…" at bounding box center [366, 111] width 357 height 34
click at [318, 110] on input "Hotel Email Address required" at bounding box center [277, 111] width 165 height 17
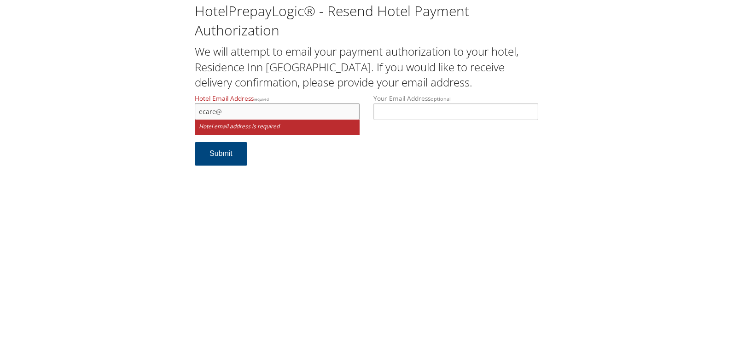
click at [261, 113] on input "ecare@" at bounding box center [277, 111] width 165 height 17
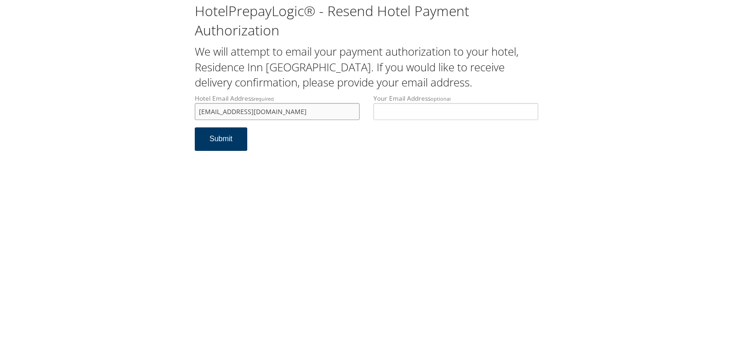
type input "[EMAIL_ADDRESS][DOMAIN_NAME]"
click at [227, 137] on button "Submit" at bounding box center [221, 139] width 53 height 23
drag, startPoint x: 287, startPoint y: 112, endPoint x: 142, endPoint y: 112, distance: 145.1
click at [142, 112] on div "HotelPrepayLogic® - Resend Hotel Payment Authorization We will attempt to email…" at bounding box center [366, 80] width 715 height 160
drag, startPoint x: 217, startPoint y: 111, endPoint x: 187, endPoint y: 116, distance: 30.8
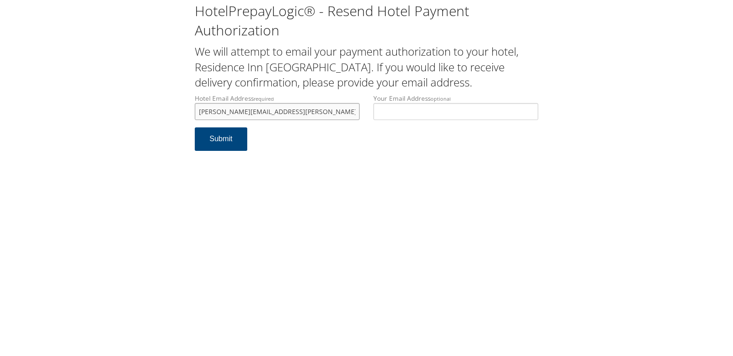
click at [196, 111] on input "christy.turner@aimbridge.com" at bounding box center [277, 111] width 165 height 17
type input "christy.turner@aimbridge.com"
click at [233, 147] on button "Submit" at bounding box center [221, 139] width 53 height 23
drag, startPoint x: 300, startPoint y: 117, endPoint x: 194, endPoint y: 117, distance: 106.4
click at [194, 117] on div "Hotel Email Address required [PERSON_NAME][EMAIL_ADDRESS][PERSON_NAME][DOMAIN_N…" at bounding box center [277, 111] width 179 height 34
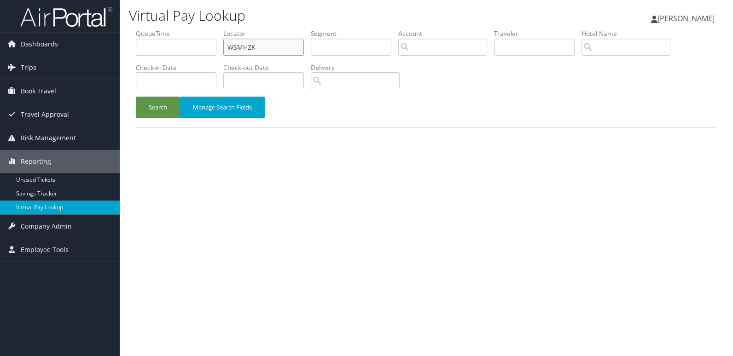
drag, startPoint x: 263, startPoint y: 47, endPoint x: 165, endPoint y: 59, distance: 98.9
click at [195, 29] on ul "QueueTime Locator WSMHZK Segment Account Traveler Hotel Name Check-in Date Chec…" at bounding box center [426, 29] width 581 height 0
paste input "AFYBSV"
type input "AFYBSV"
click at [165, 111] on button "Search" at bounding box center [158, 108] width 44 height 22
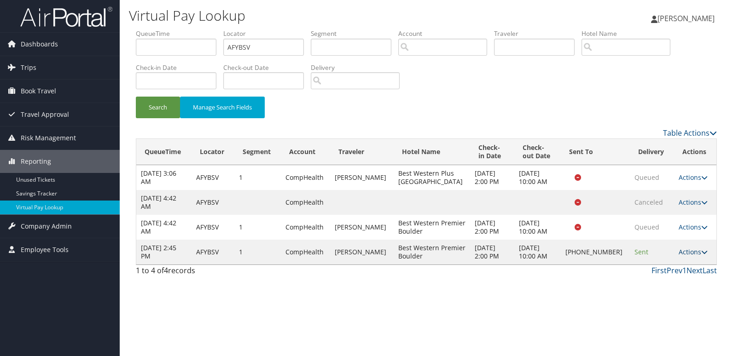
click at [679, 251] on link "Actions" at bounding box center [693, 252] width 29 height 9
click at [643, 277] on link "Logs" at bounding box center [661, 282] width 79 height 16
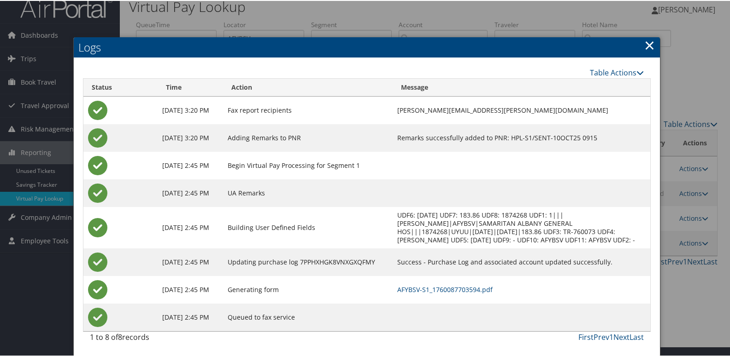
scroll to position [18, 0]
drag, startPoint x: 472, startPoint y: 288, endPoint x: 465, endPoint y: 289, distance: 7.0
click at [472, 288] on link "AFYBSV-S1_1760087703594.pdf" at bounding box center [444, 289] width 95 height 9
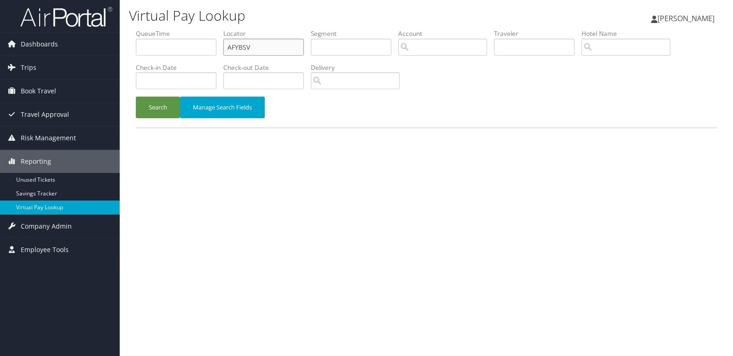
drag, startPoint x: 271, startPoint y: 48, endPoint x: 126, endPoint y: 50, distance: 144.6
click at [126, 50] on div "Virtual Pay Lookup [PERSON_NAME] [PERSON_NAME] My Settings Travel Agency Contac…" at bounding box center [426, 178] width 613 height 356
paste input "YTJCLJ"
type input "YTJCLJ"
click at [160, 104] on button "Search" at bounding box center [158, 108] width 44 height 22
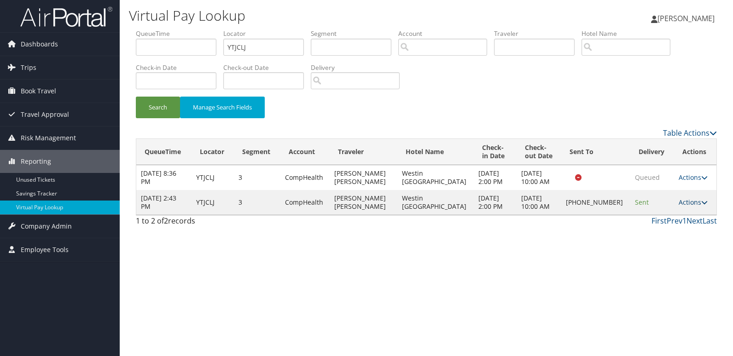
click at [696, 201] on link "Actions" at bounding box center [693, 202] width 29 height 9
click at [648, 224] on link "Logs" at bounding box center [661, 232] width 79 height 16
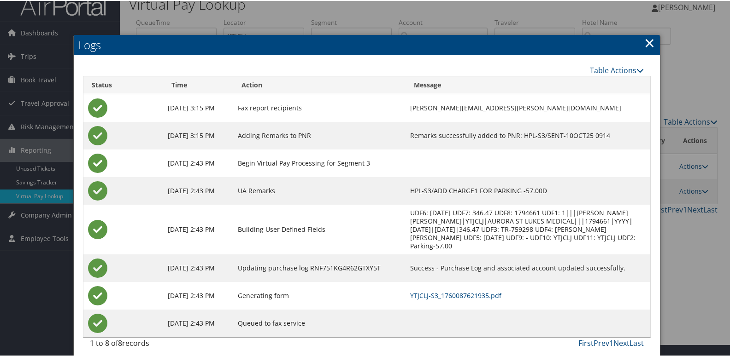
scroll to position [18, 0]
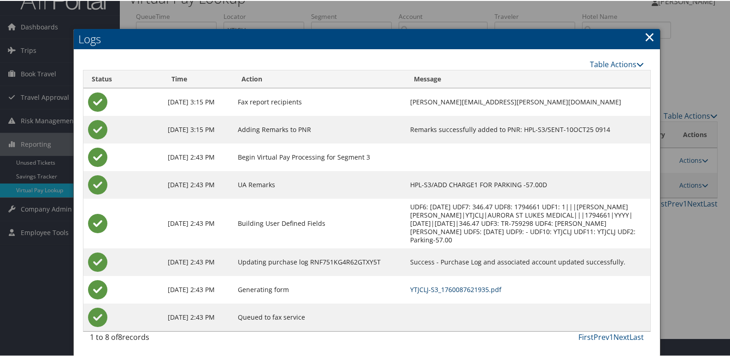
click at [432, 290] on link "YTJCLJ-S3_1760087621935.pdf" at bounding box center [455, 289] width 91 height 9
